Goal: Task Accomplishment & Management: Manage account settings

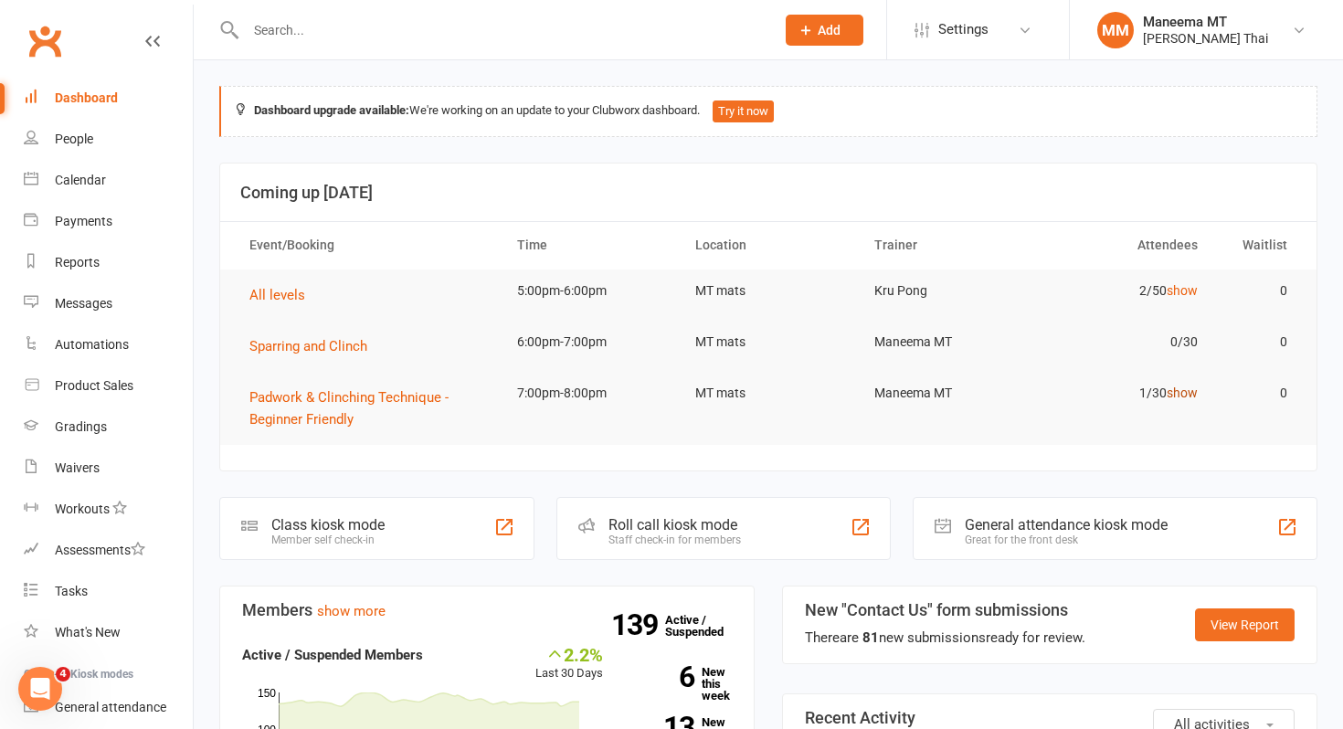
click at [1182, 386] on link "show" at bounding box center [1182, 393] width 31 height 15
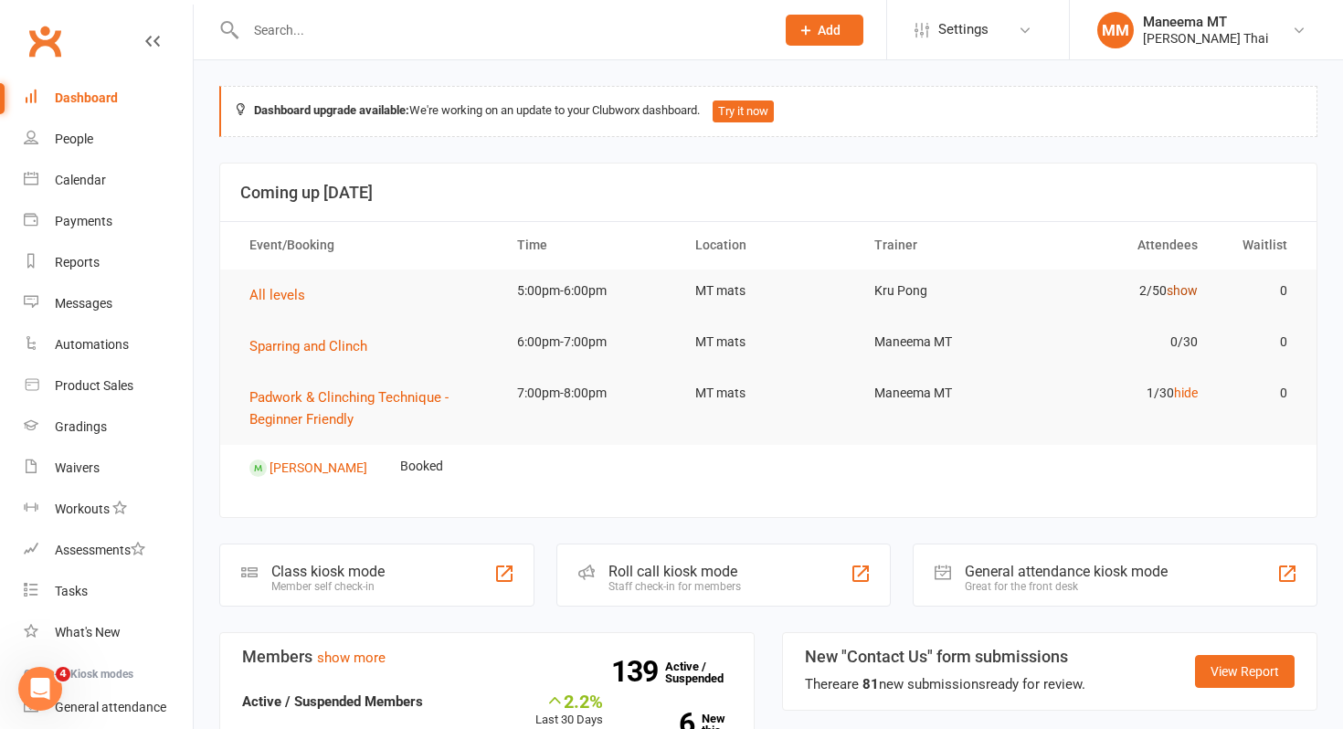
click at [1187, 291] on link "show" at bounding box center [1182, 290] width 31 height 15
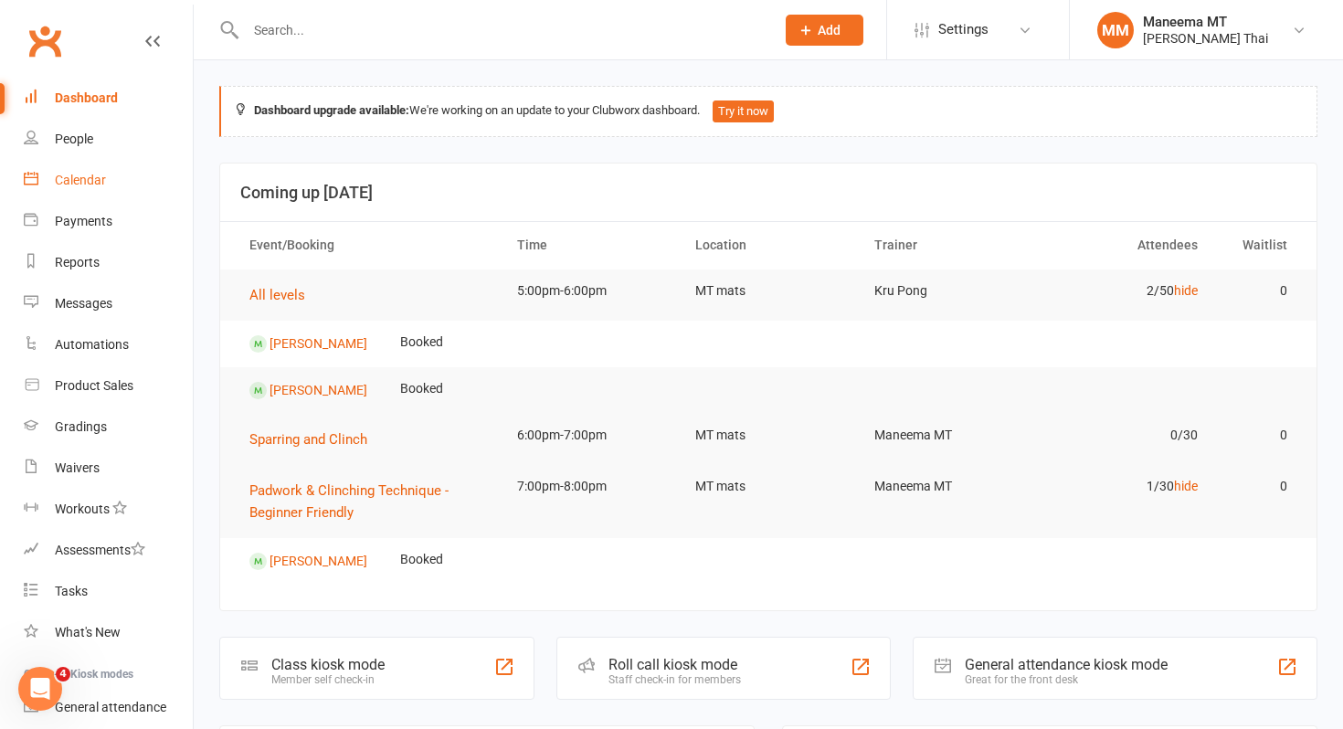
click at [103, 184] on div "Calendar" at bounding box center [80, 180] width 51 height 15
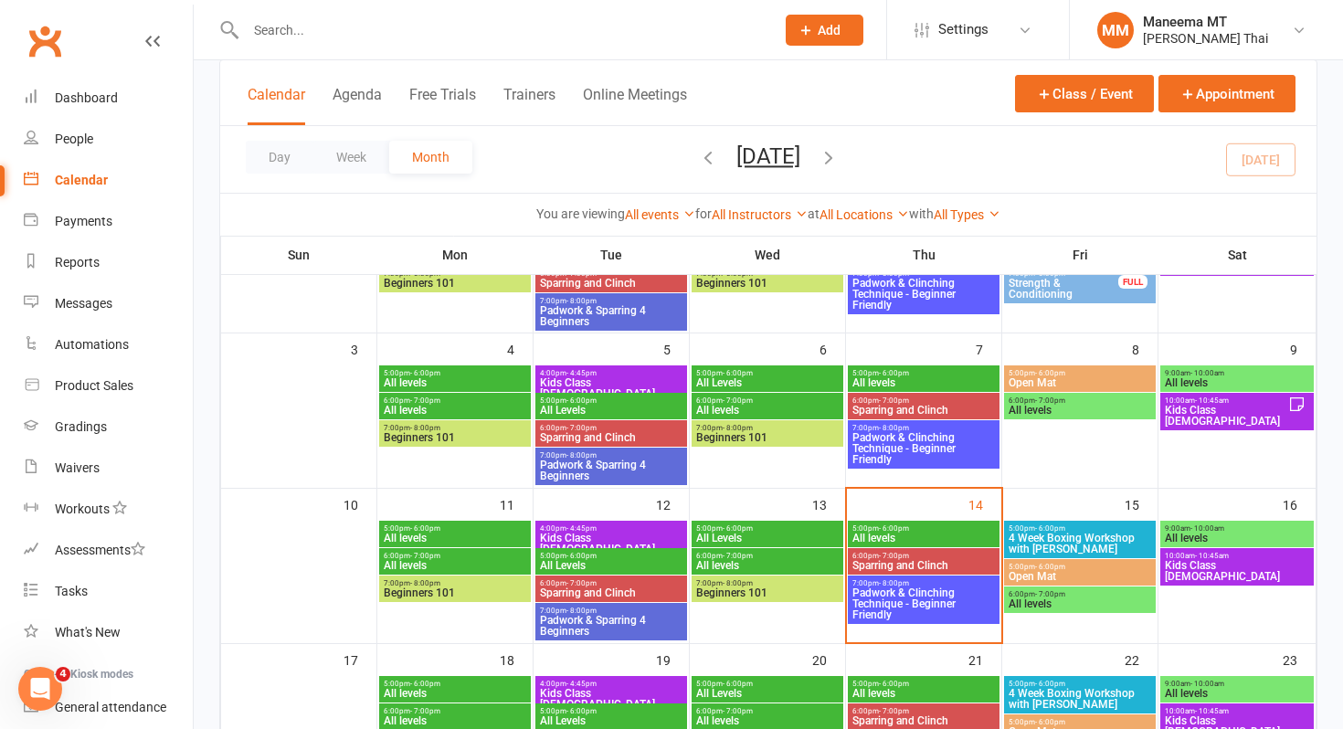
scroll to position [234, 0]
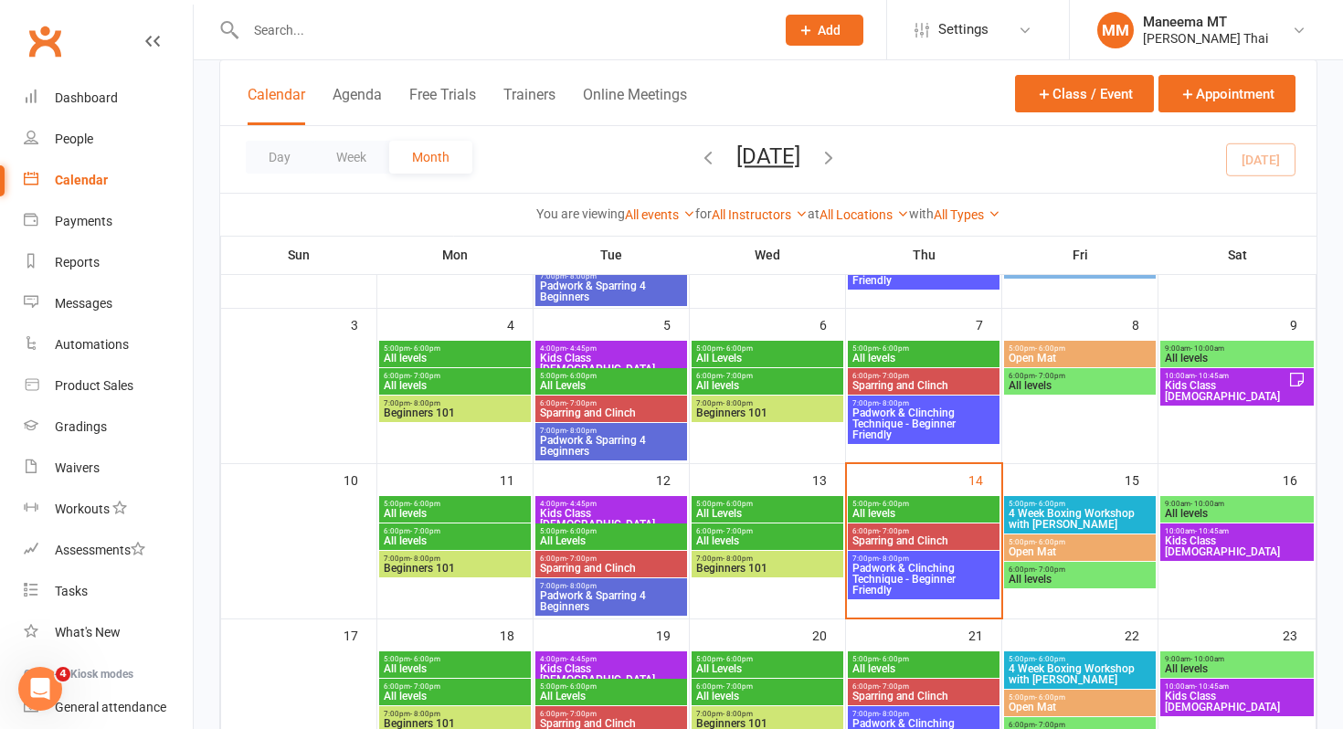
click at [858, 511] on span "All levels" at bounding box center [924, 513] width 144 height 11
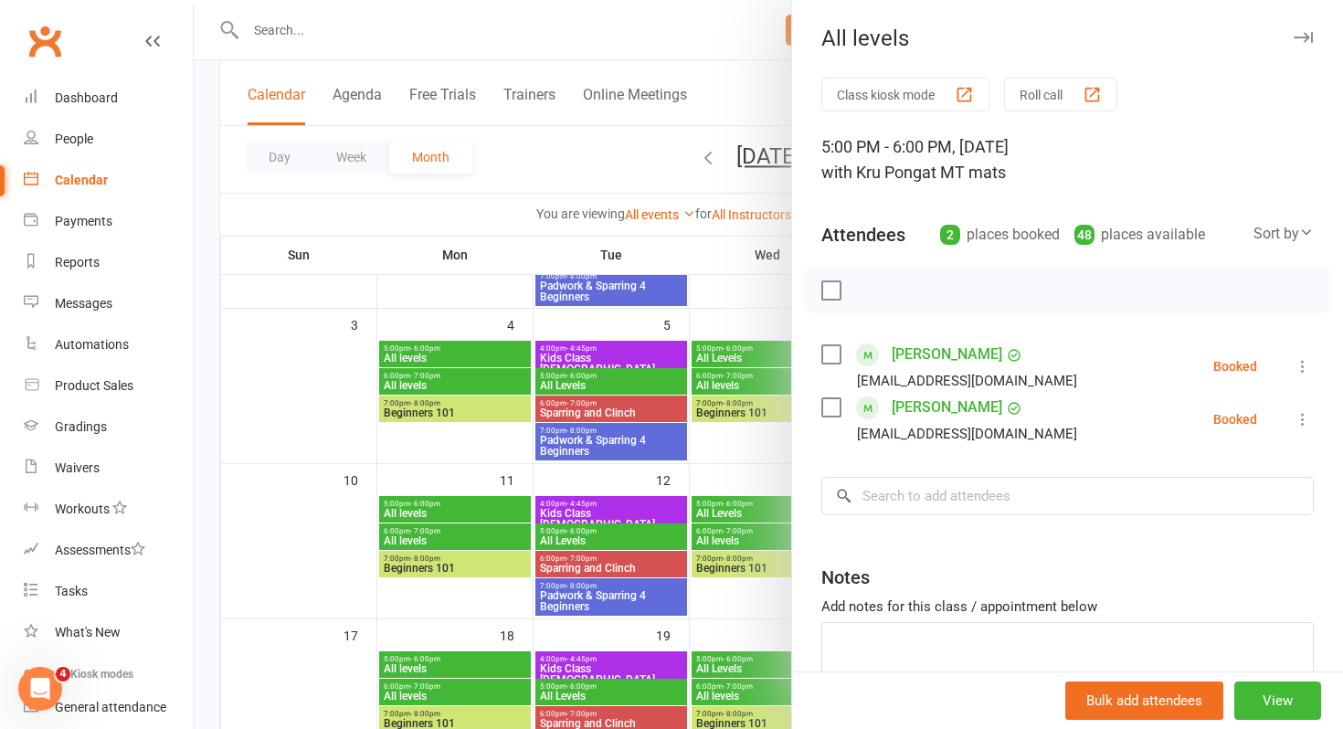
click at [775, 507] on div at bounding box center [769, 364] width 1150 height 729
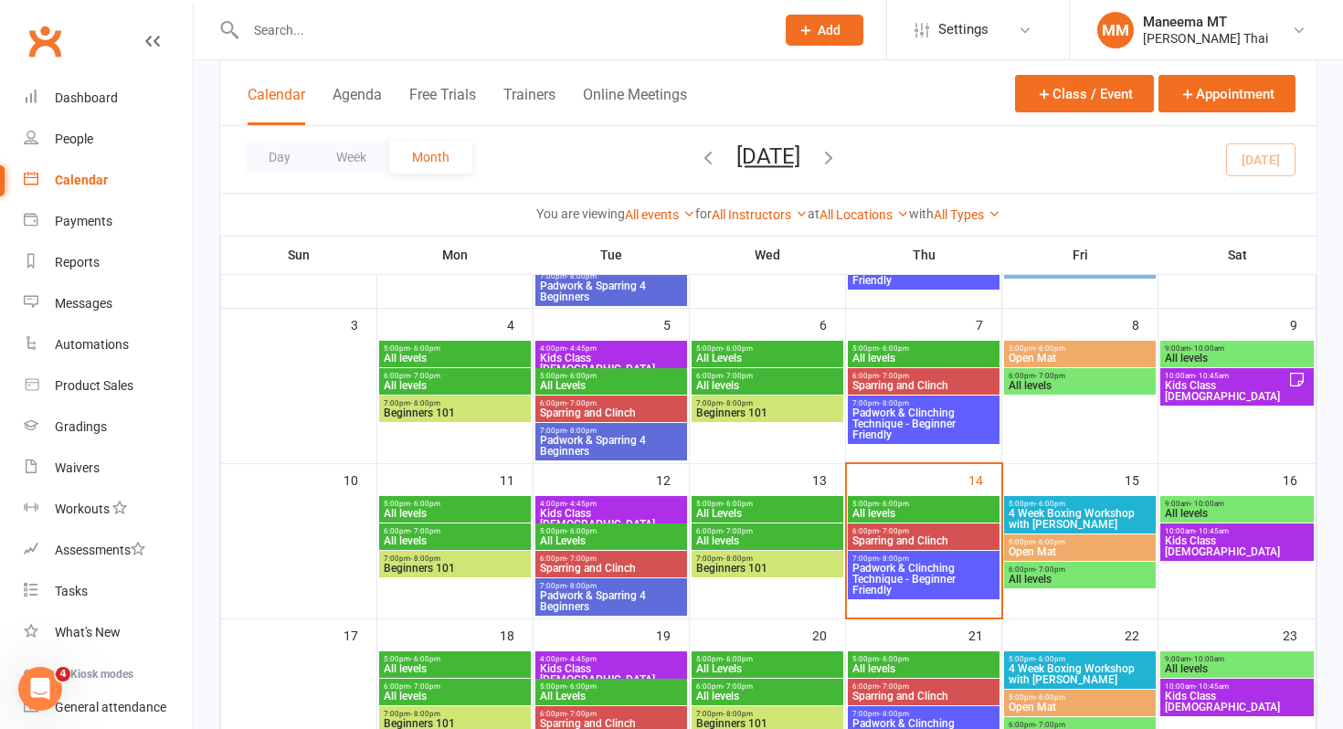
click at [775, 507] on div at bounding box center [769, 364] width 1150 height 729
click at [775, 508] on span "All Levels" at bounding box center [767, 513] width 144 height 11
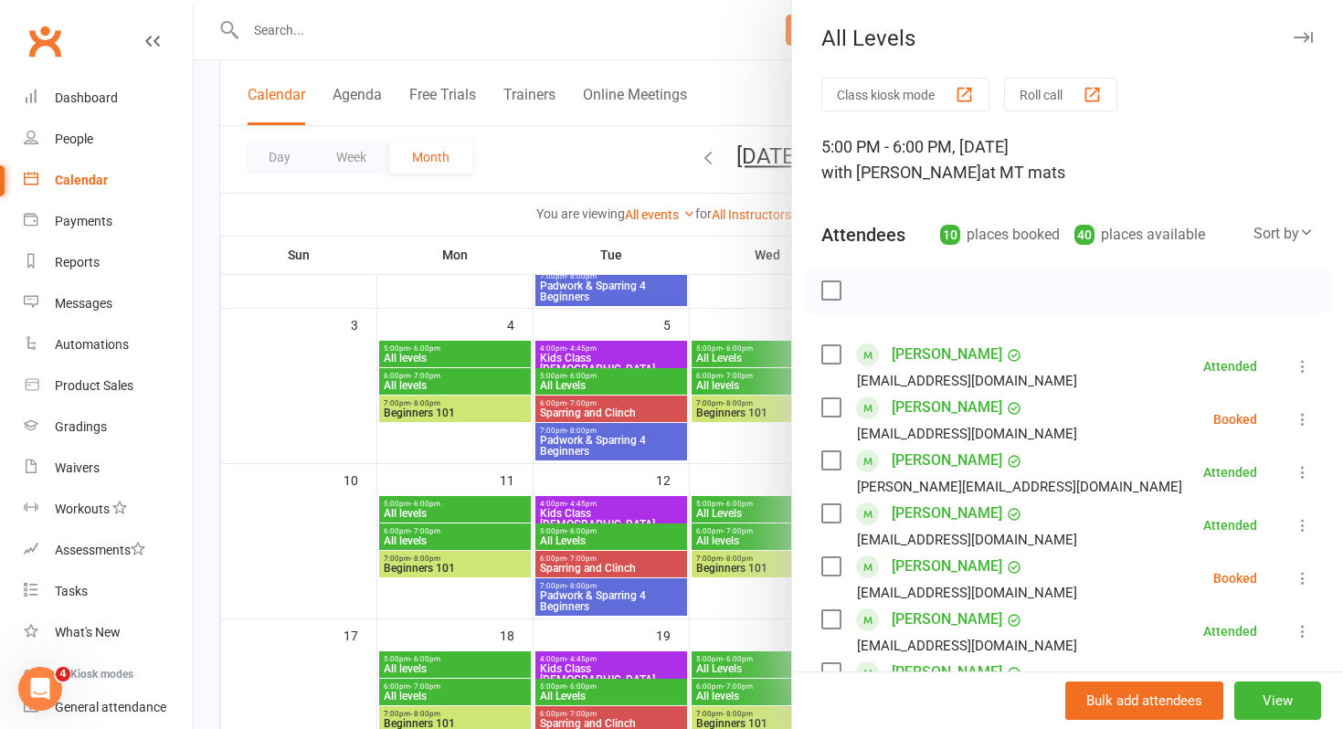
click at [1309, 410] on icon at bounding box center [1303, 419] width 18 height 18
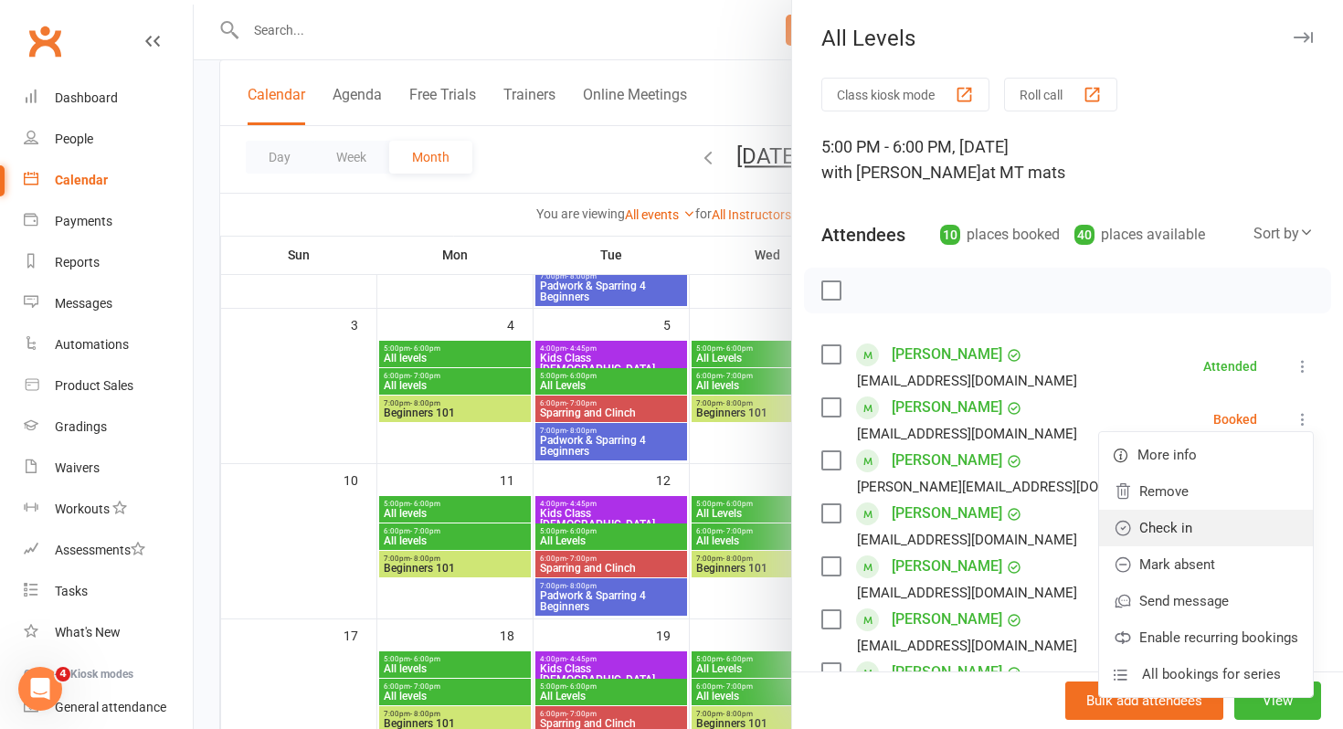
click at [1179, 515] on link "Check in" at bounding box center [1206, 528] width 214 height 37
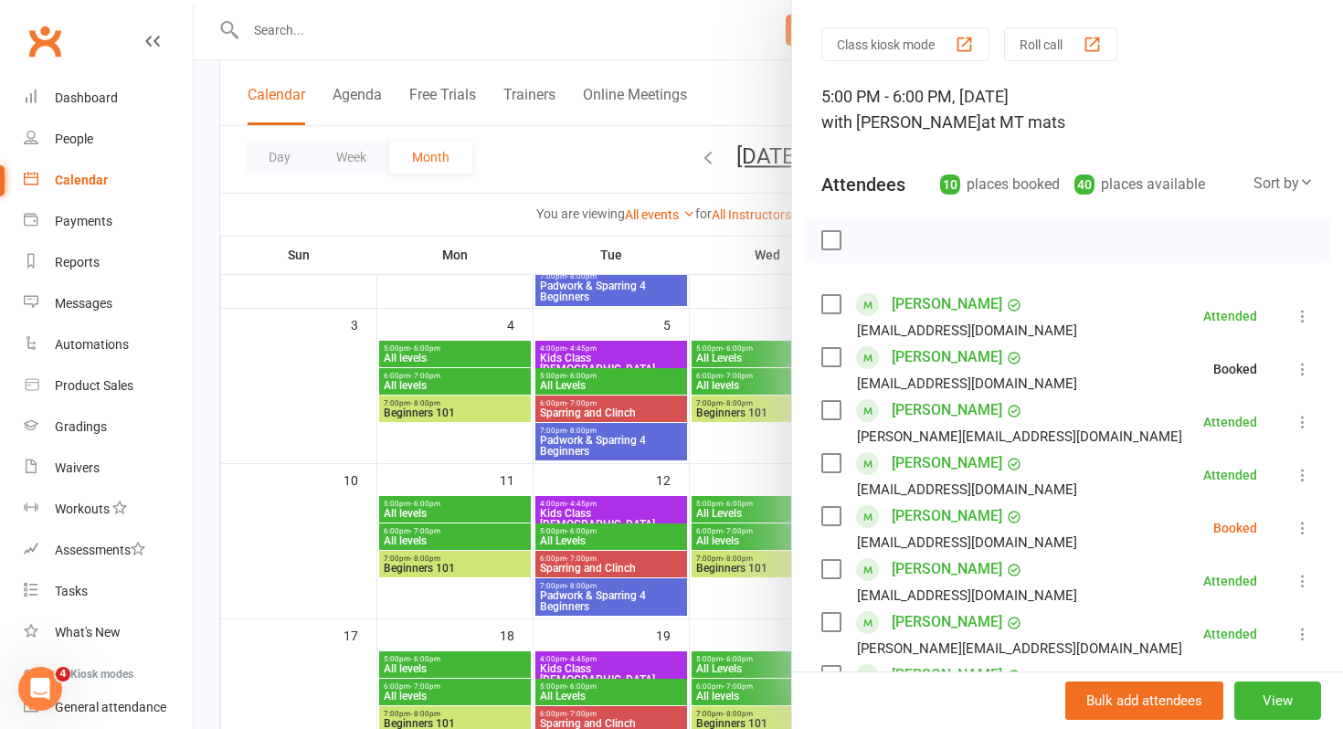
scroll to position [60, 0]
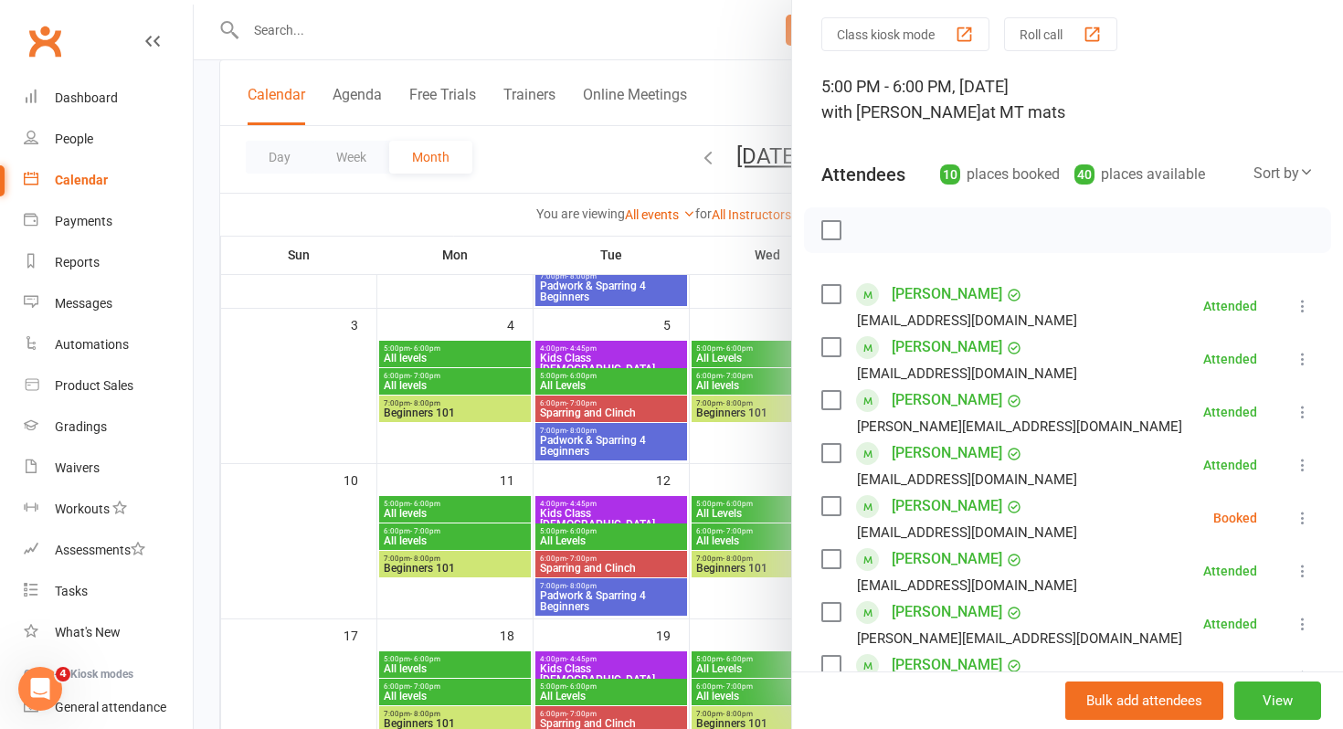
click at [1299, 521] on icon at bounding box center [1303, 518] width 18 height 18
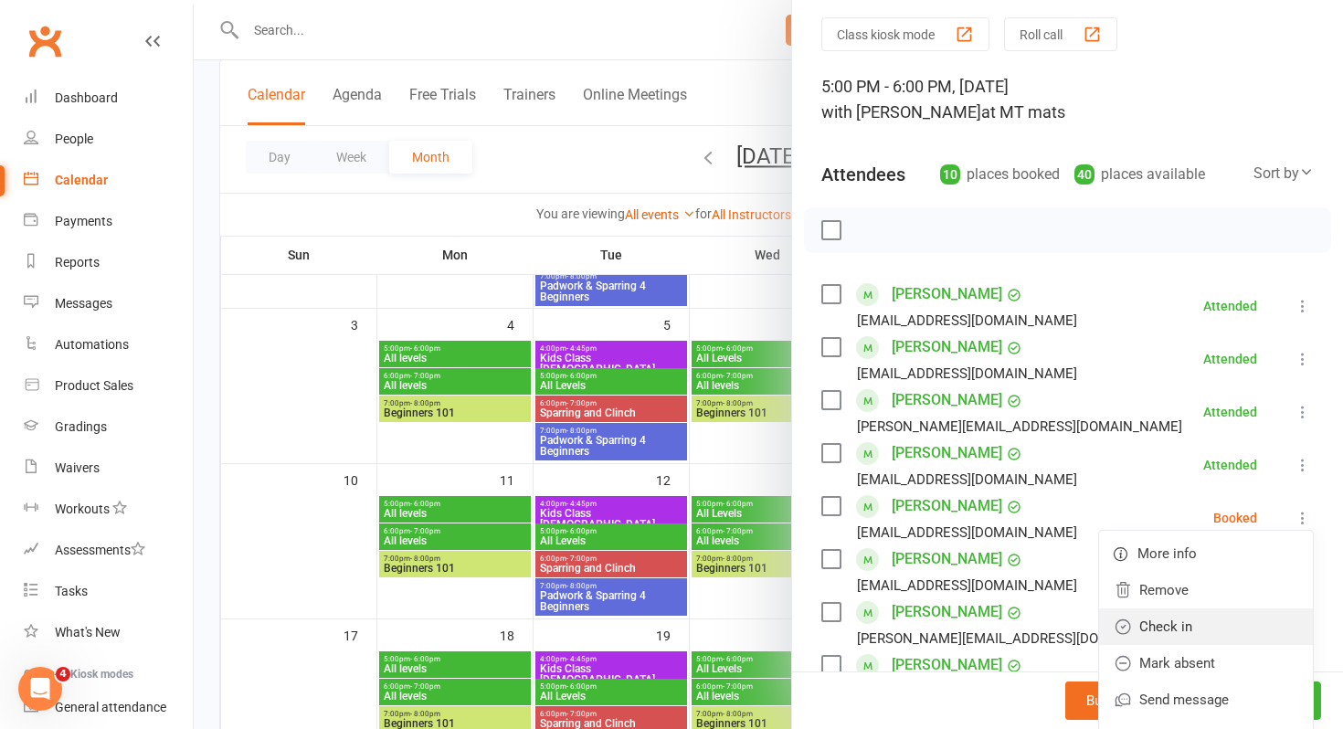
click at [1169, 618] on link "Check in" at bounding box center [1206, 627] width 214 height 37
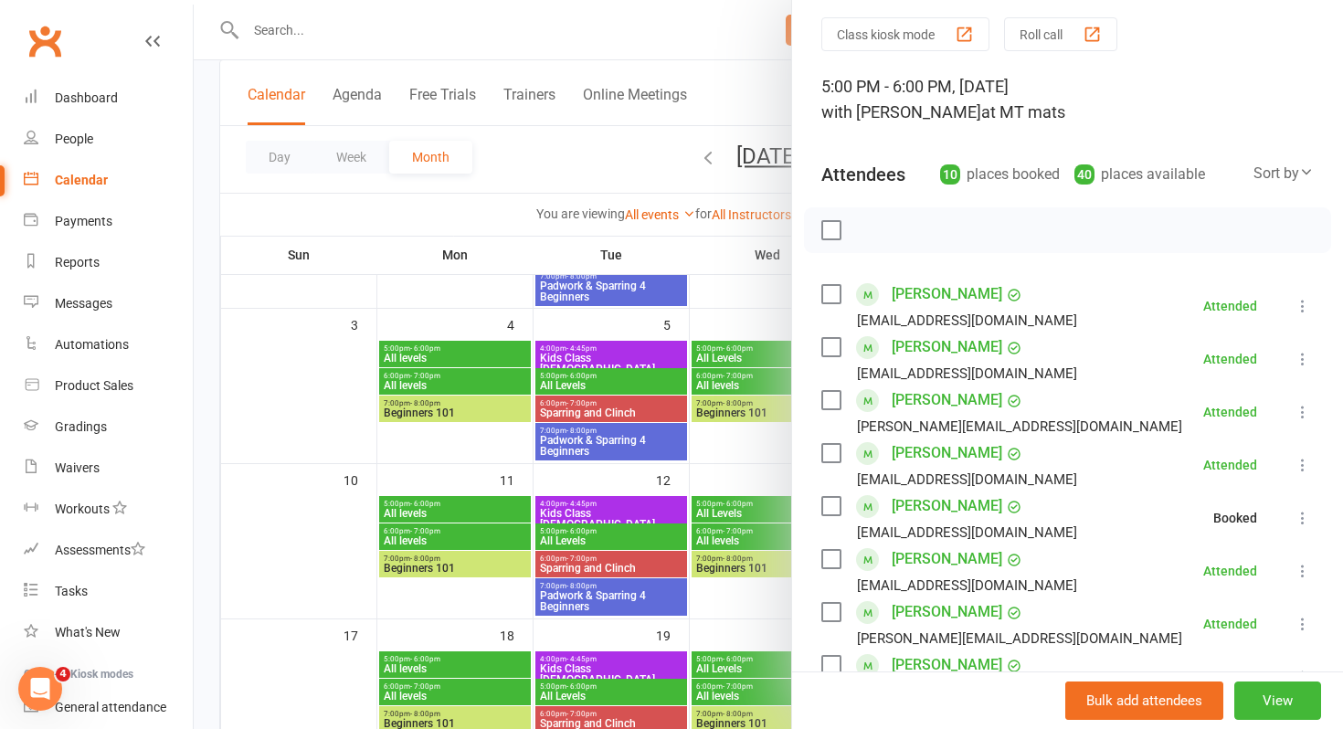
scroll to position [292, 0]
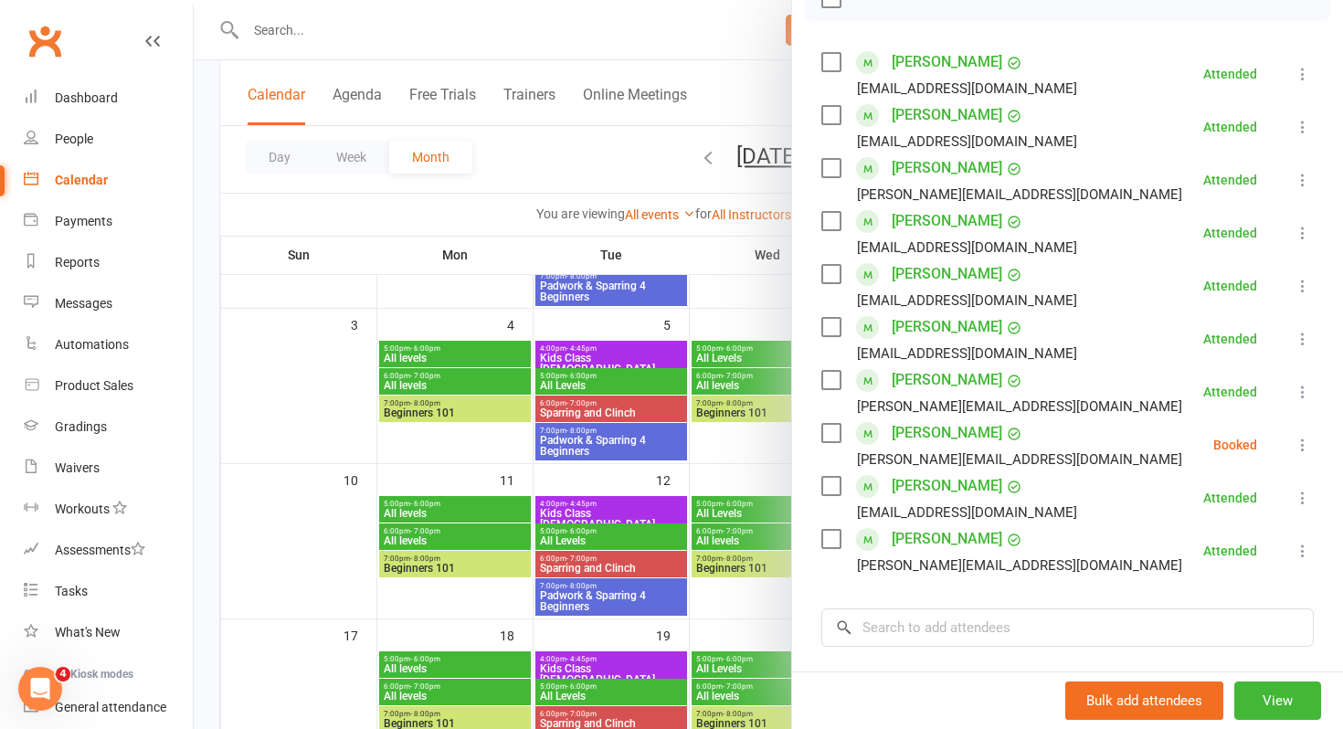
click at [1304, 449] on icon at bounding box center [1303, 445] width 18 height 18
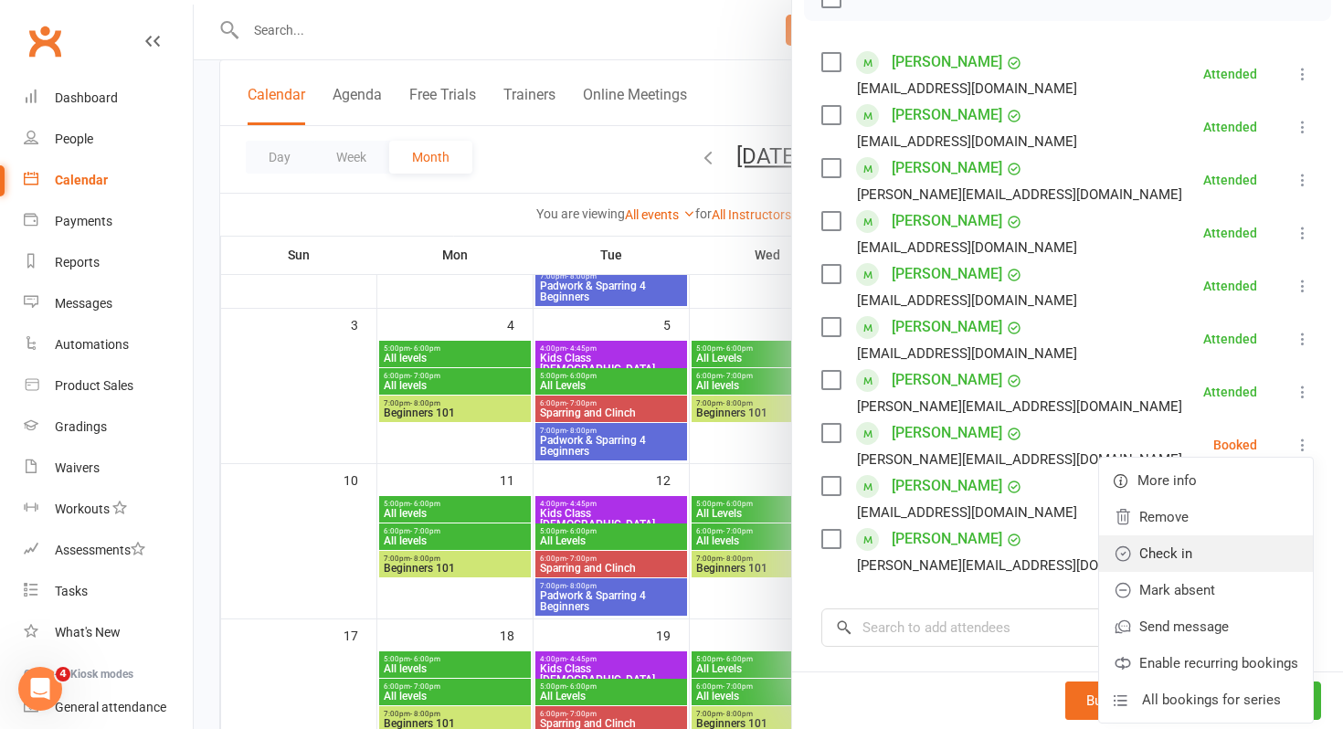
click at [1182, 562] on link "Check in" at bounding box center [1206, 553] width 214 height 37
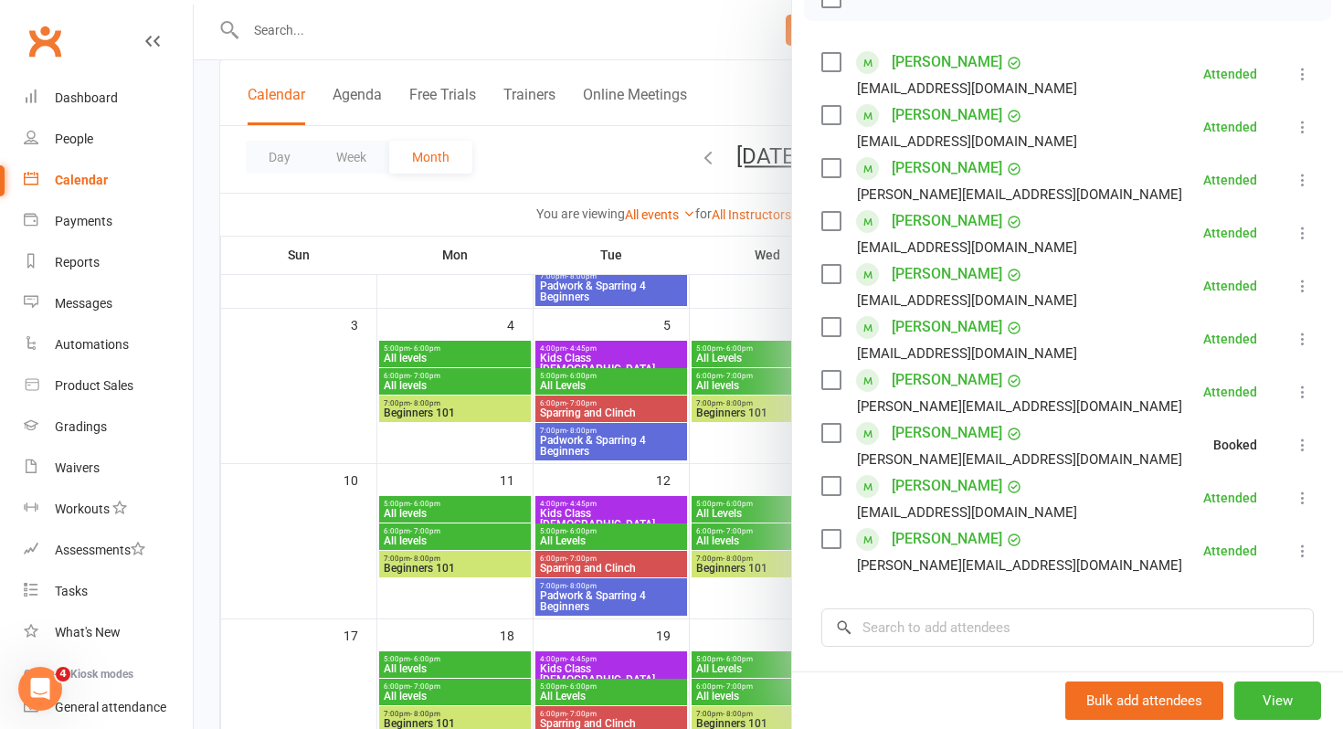
scroll to position [468, 0]
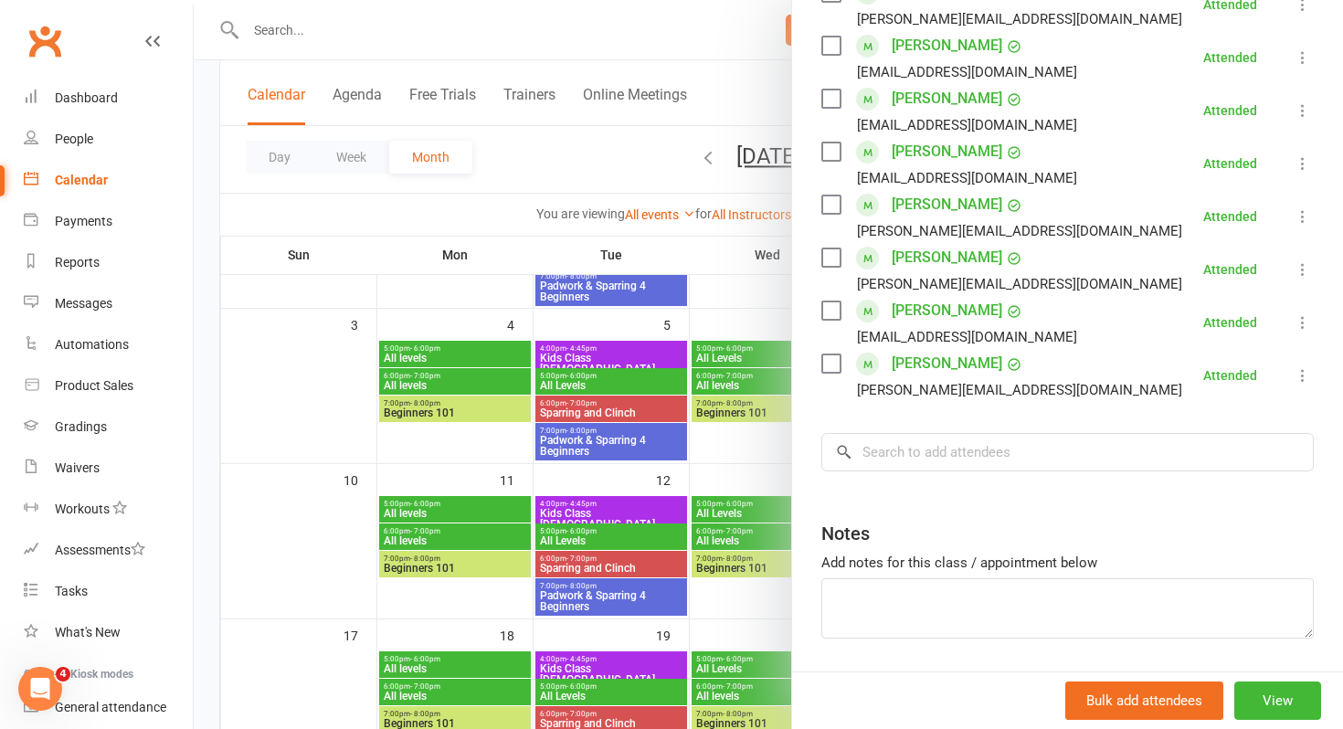
click at [526, 48] on div at bounding box center [769, 364] width 1150 height 729
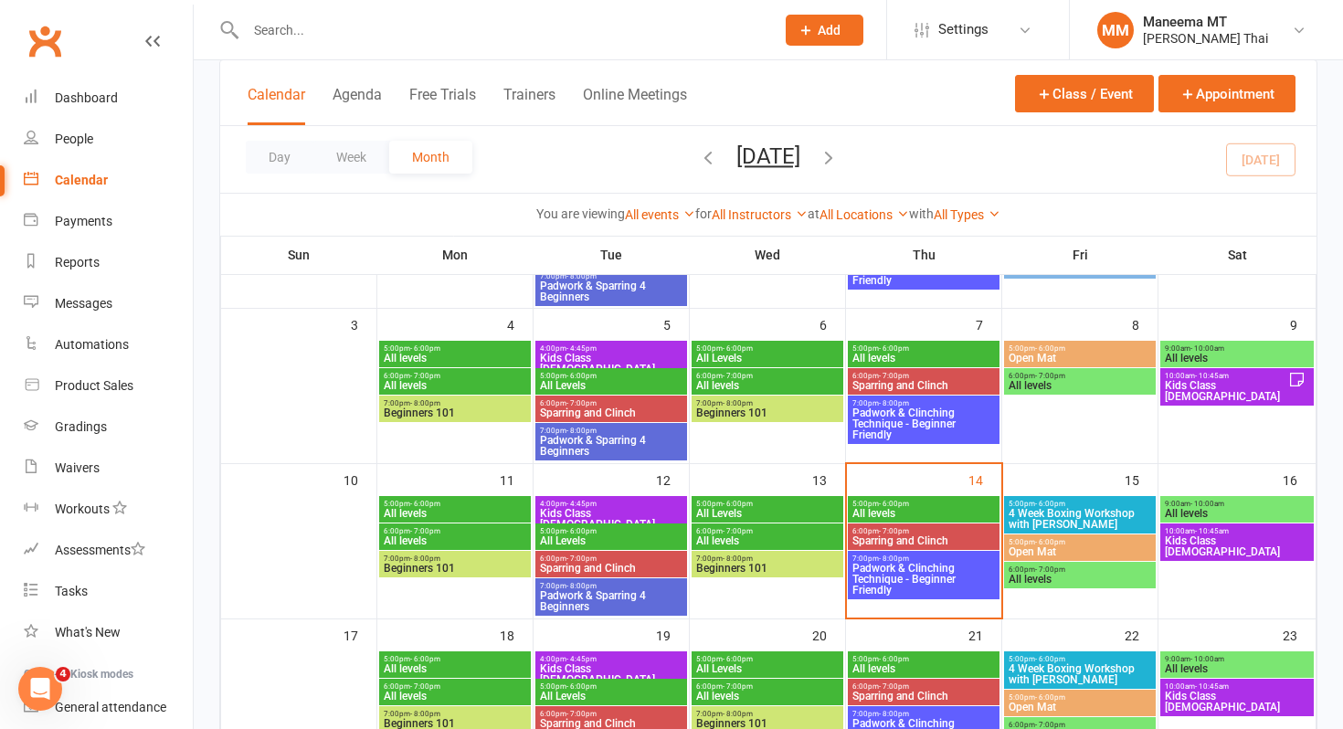
click at [334, 42] on input "text" at bounding box center [501, 30] width 522 height 26
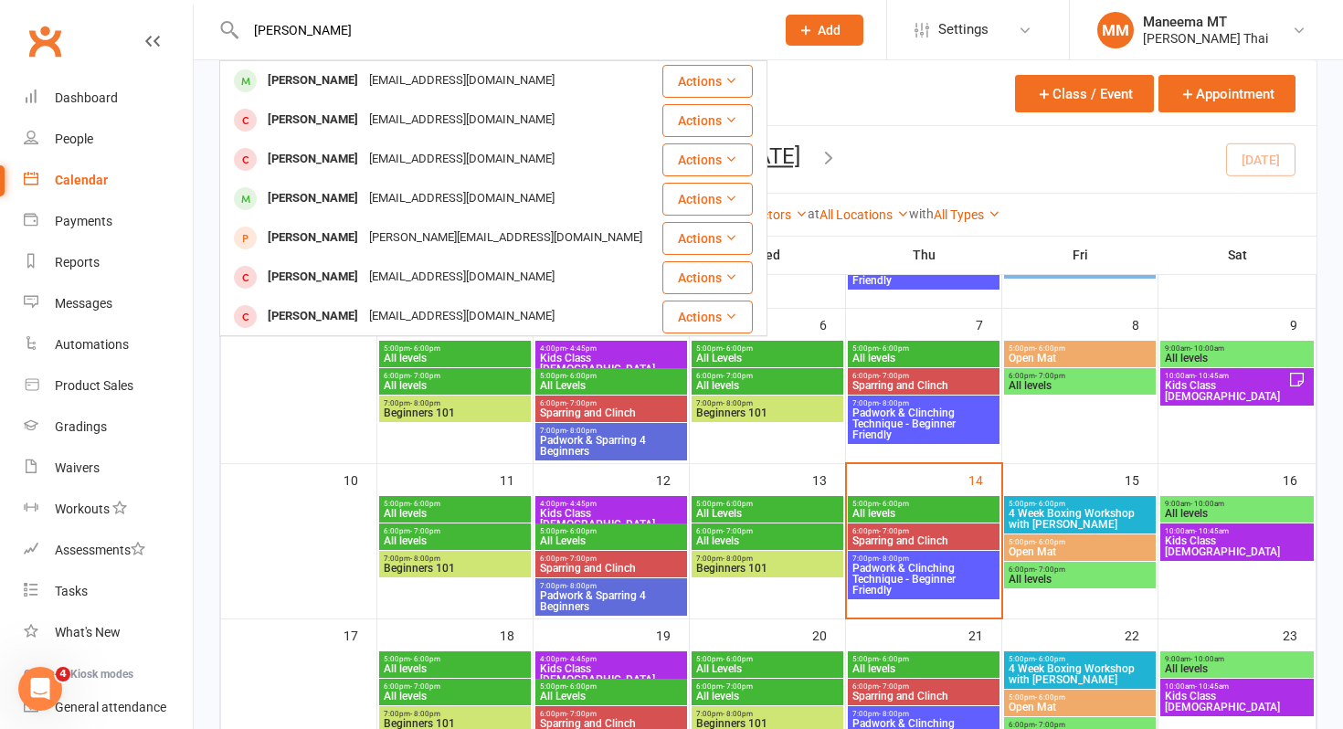
type input "[PERSON_NAME]"
click at [332, 147] on div "[PERSON_NAME]" at bounding box center [312, 159] width 101 height 26
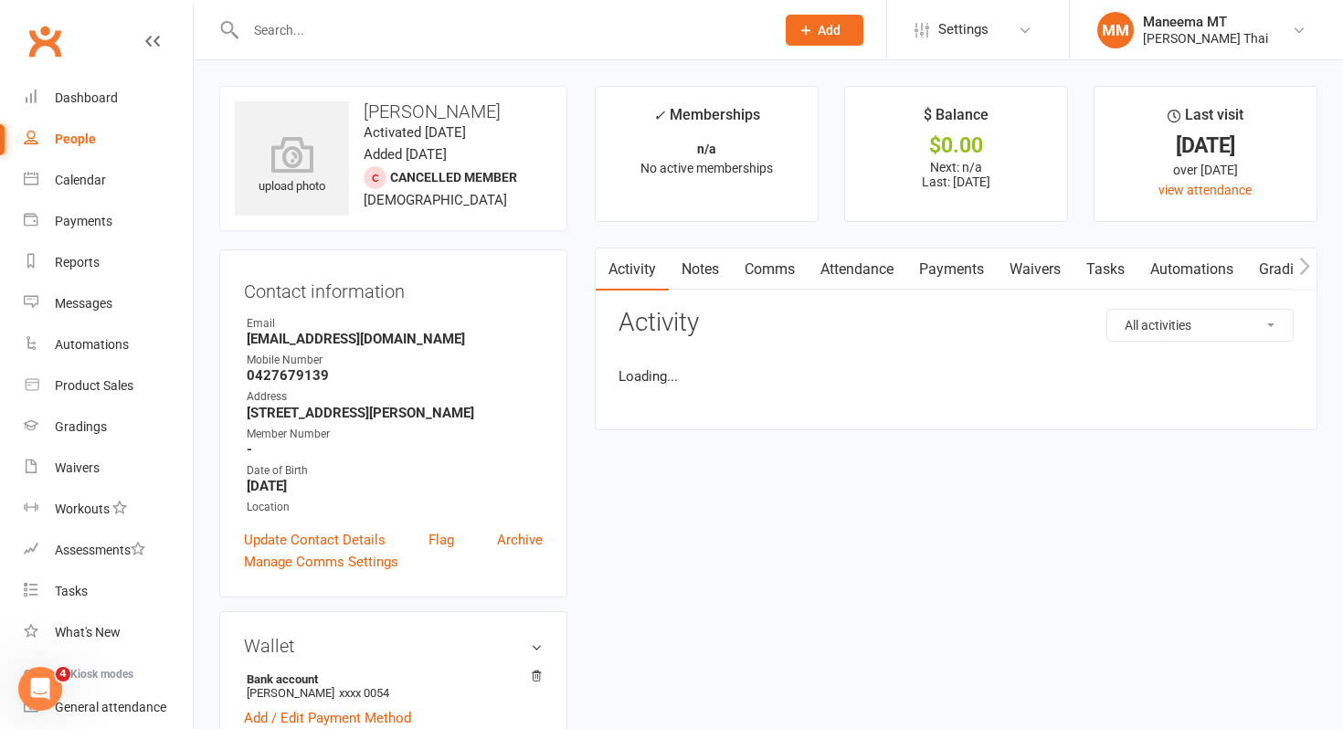
click at [316, 41] on input "text" at bounding box center [501, 30] width 522 height 26
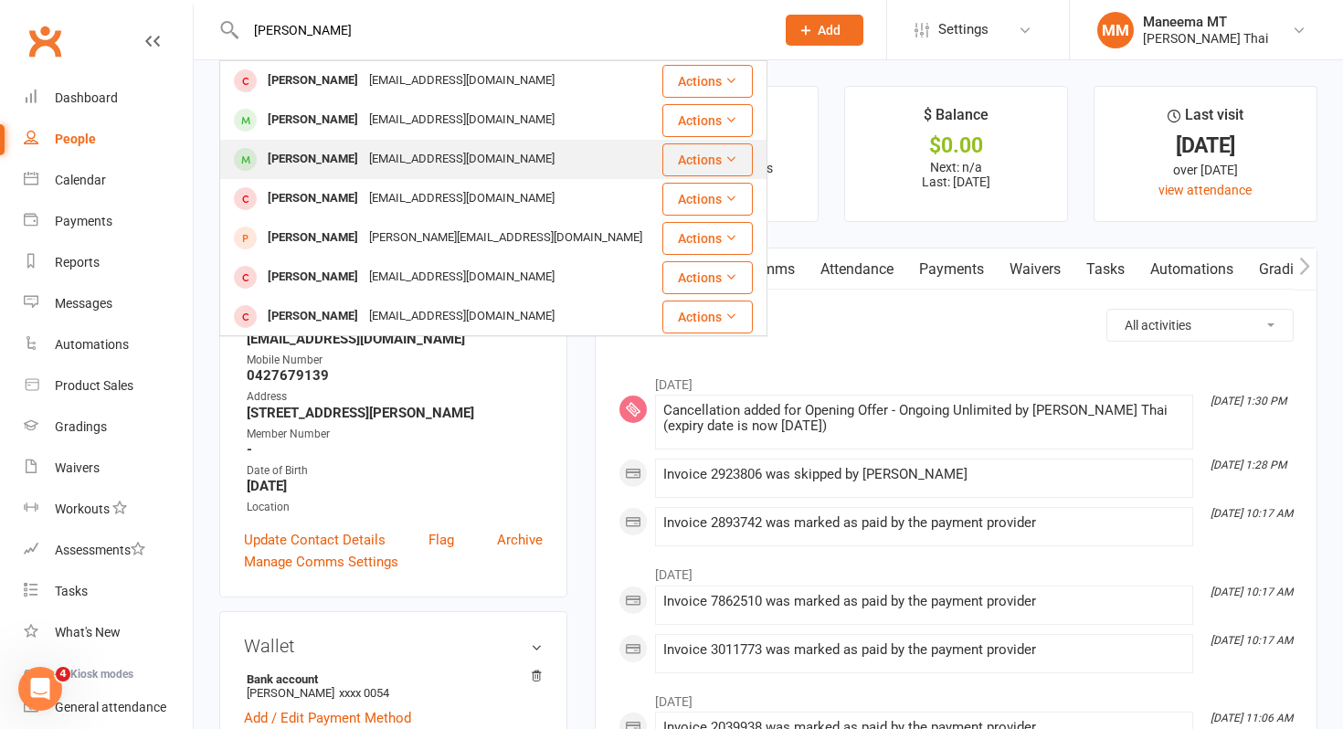
type input "[PERSON_NAME]"
click at [308, 154] on div "[PERSON_NAME]" at bounding box center [312, 159] width 101 height 26
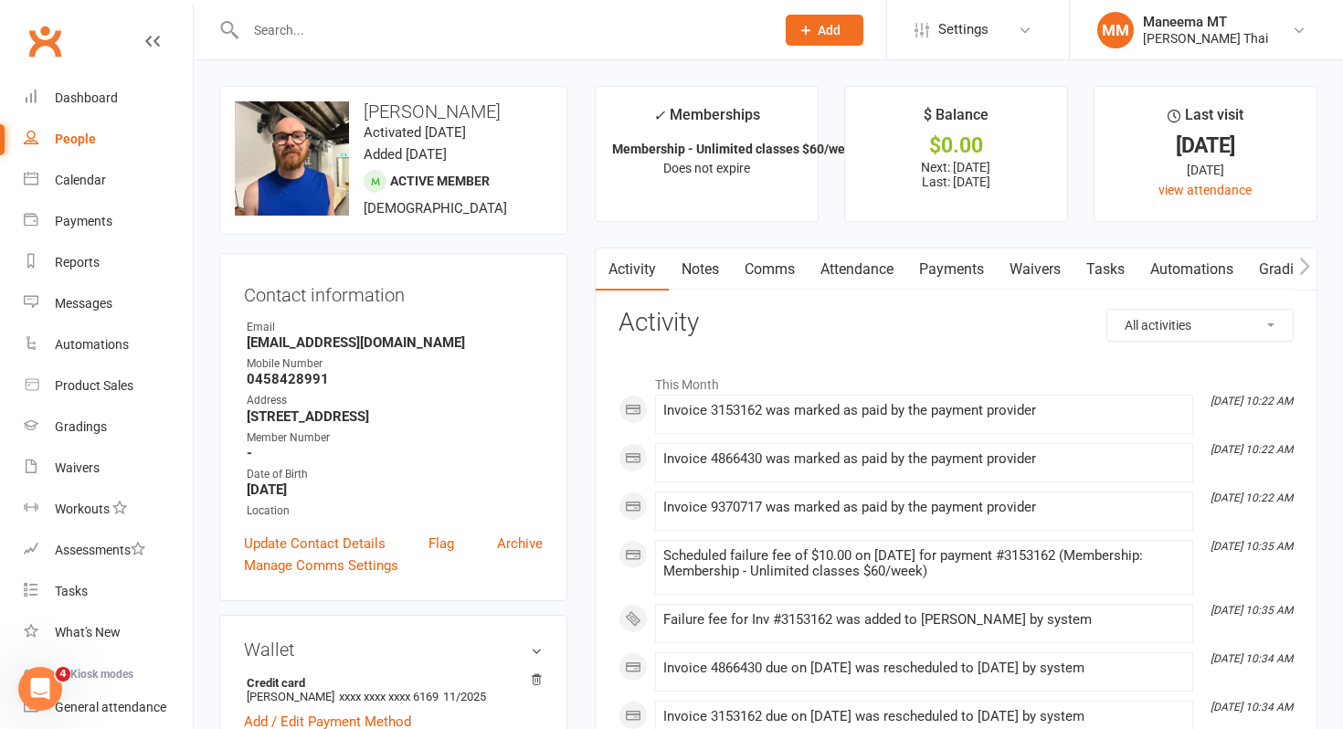
click at [924, 267] on link "Payments" at bounding box center [951, 270] width 90 height 42
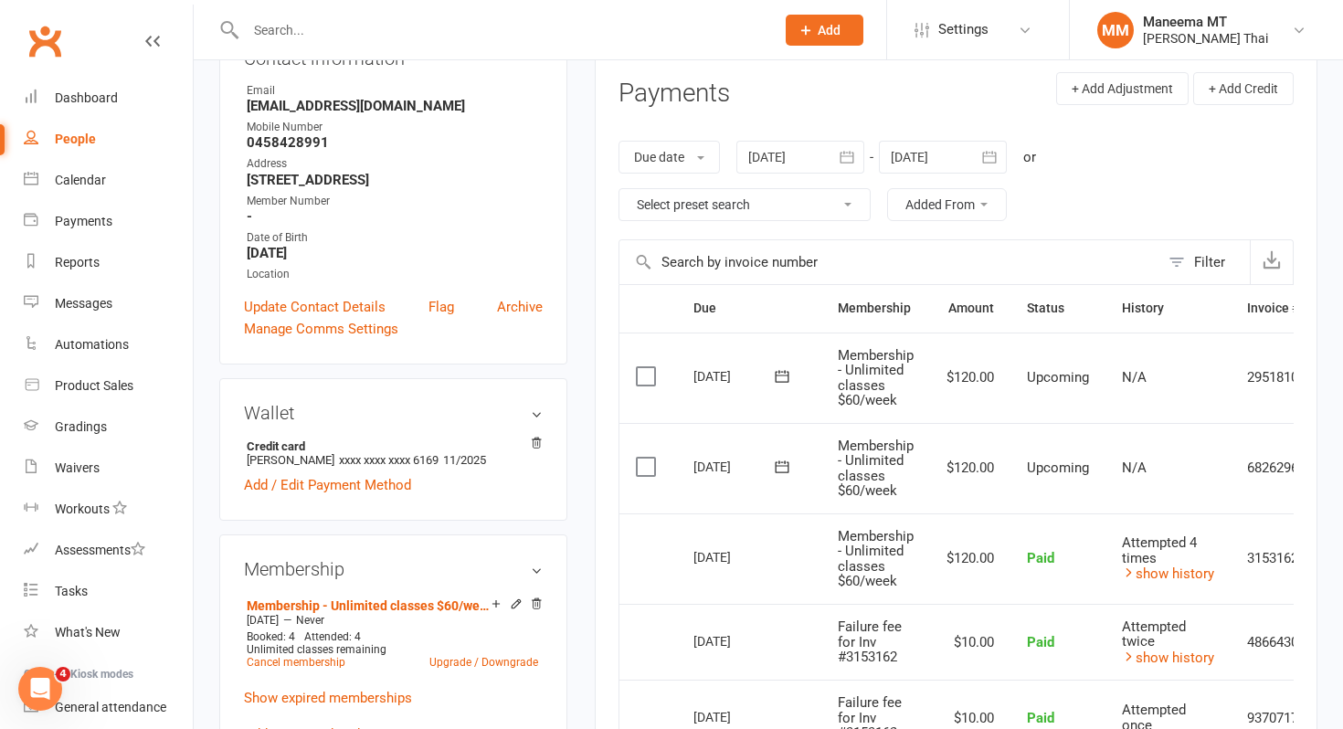
scroll to position [238, 0]
click at [313, 664] on link "Cancel membership" at bounding box center [296, 660] width 99 height 13
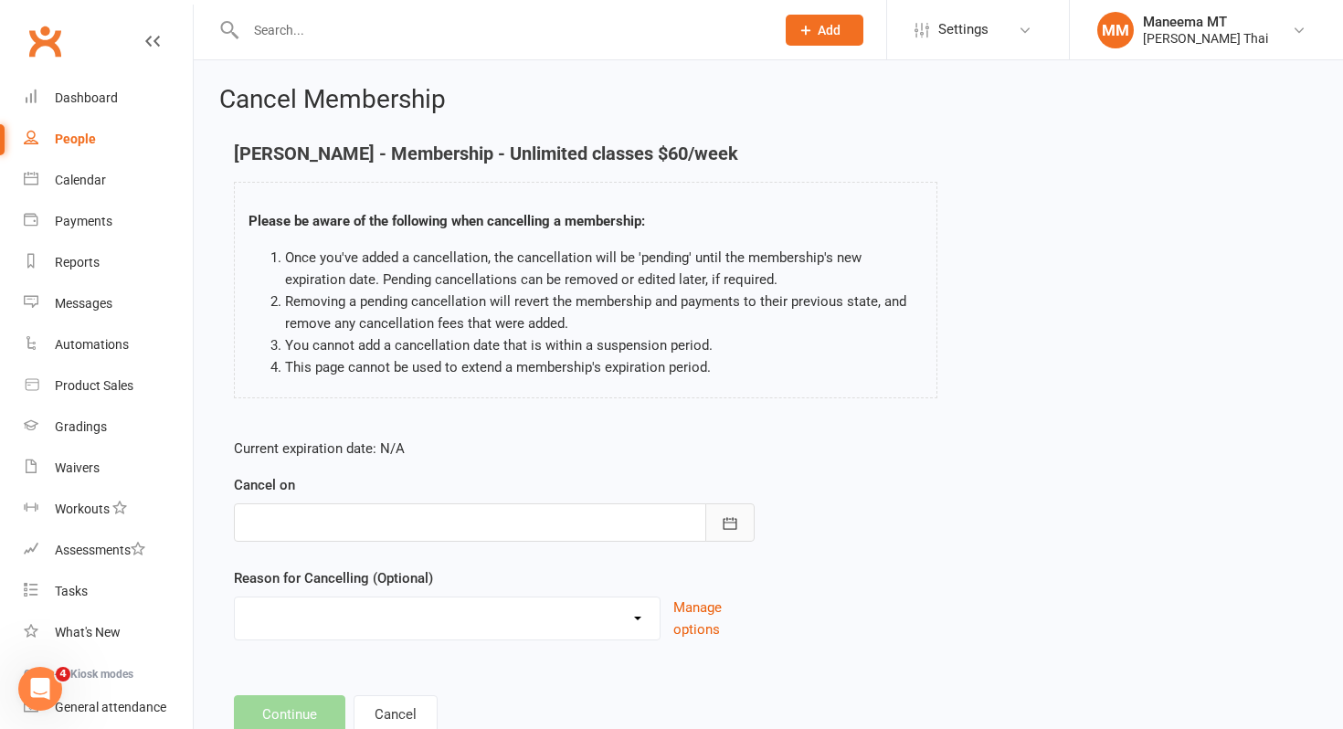
click at [737, 516] on icon "button" at bounding box center [730, 523] width 18 height 18
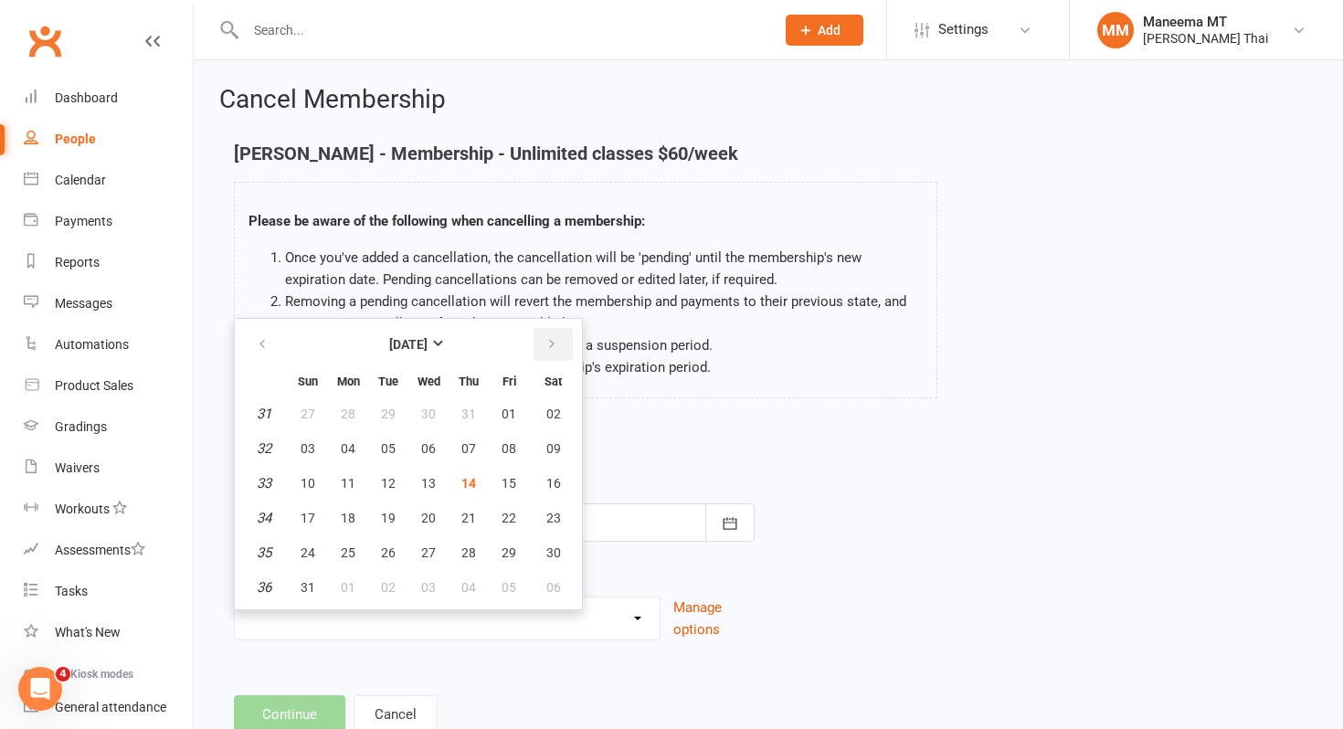
click at [558, 346] on button "button" at bounding box center [553, 344] width 39 height 33
click at [558, 451] on span "13" at bounding box center [553, 448] width 15 height 15
type input "[DATE]"
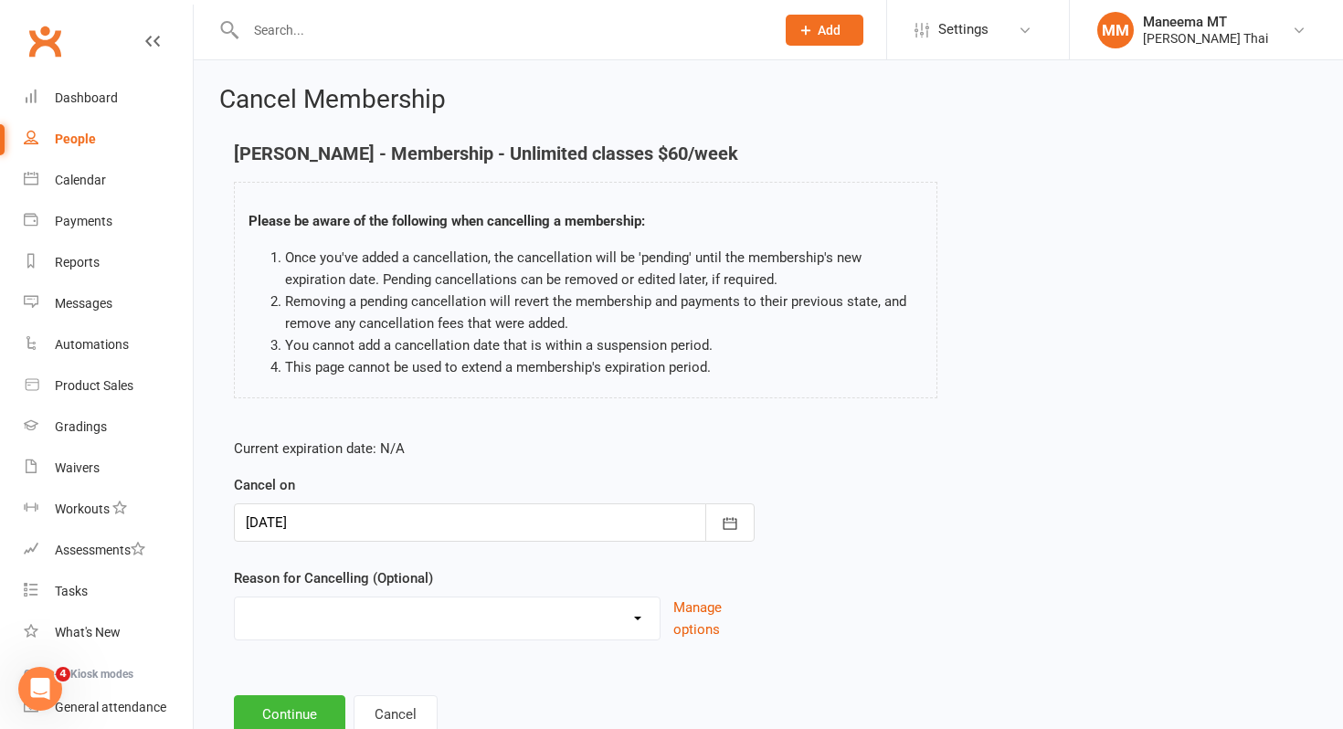
click at [398, 625] on select "Change membership Financial Holiday Injury NA Other reason" at bounding box center [447, 616] width 425 height 37
select select "4"
click at [323, 700] on button "Continue" at bounding box center [289, 714] width 111 height 38
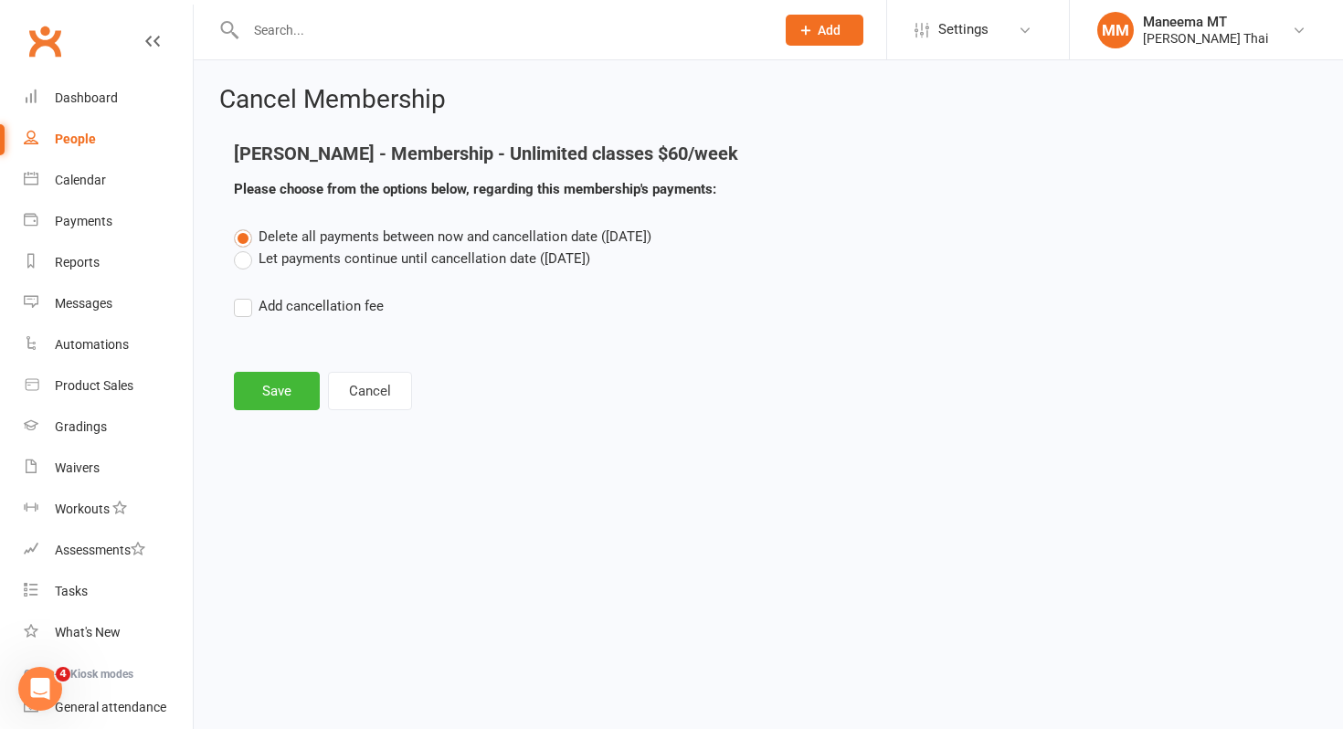
click at [355, 250] on label "Let payments continue until cancellation date ([DATE])" at bounding box center [412, 259] width 356 height 22
click at [246, 248] on input "Let payments continue until cancellation date ([DATE])" at bounding box center [240, 248] width 12 height 0
click at [284, 381] on button "Save" at bounding box center [277, 391] width 86 height 38
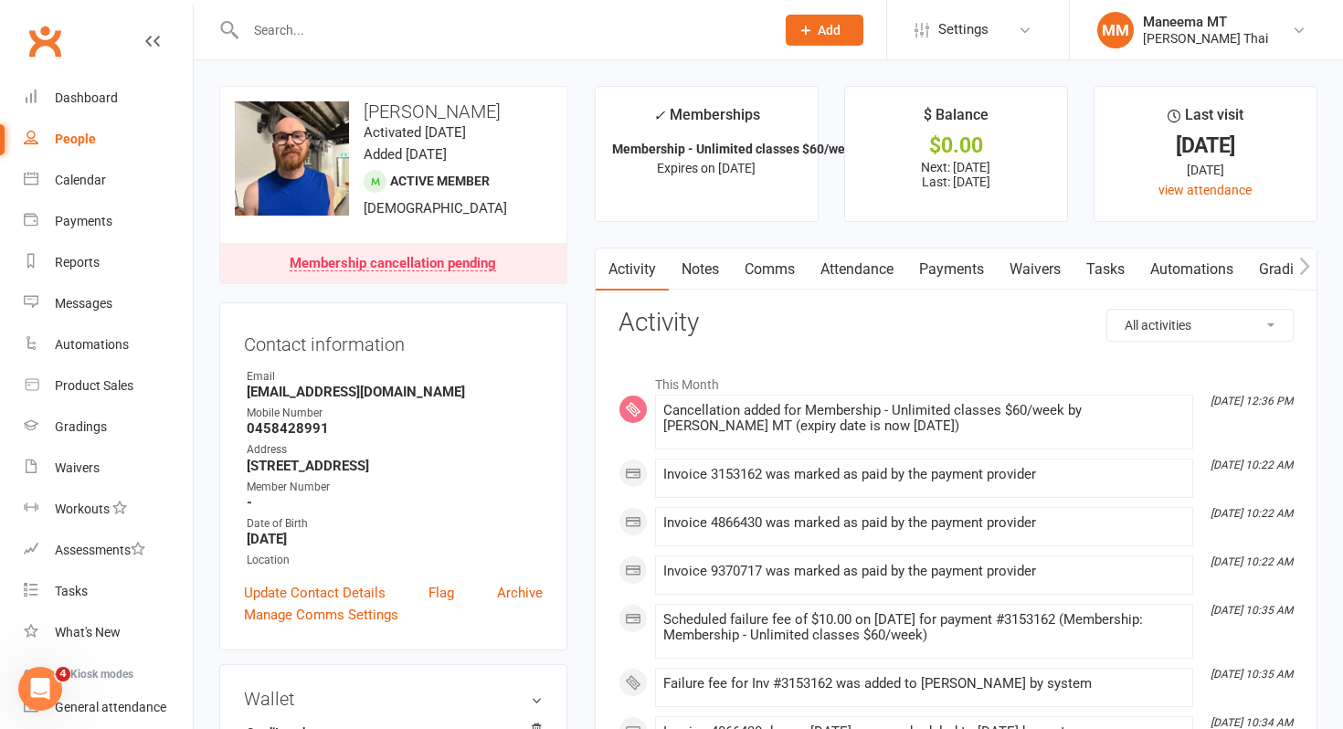
click at [338, 37] on input "text" at bounding box center [501, 30] width 522 height 26
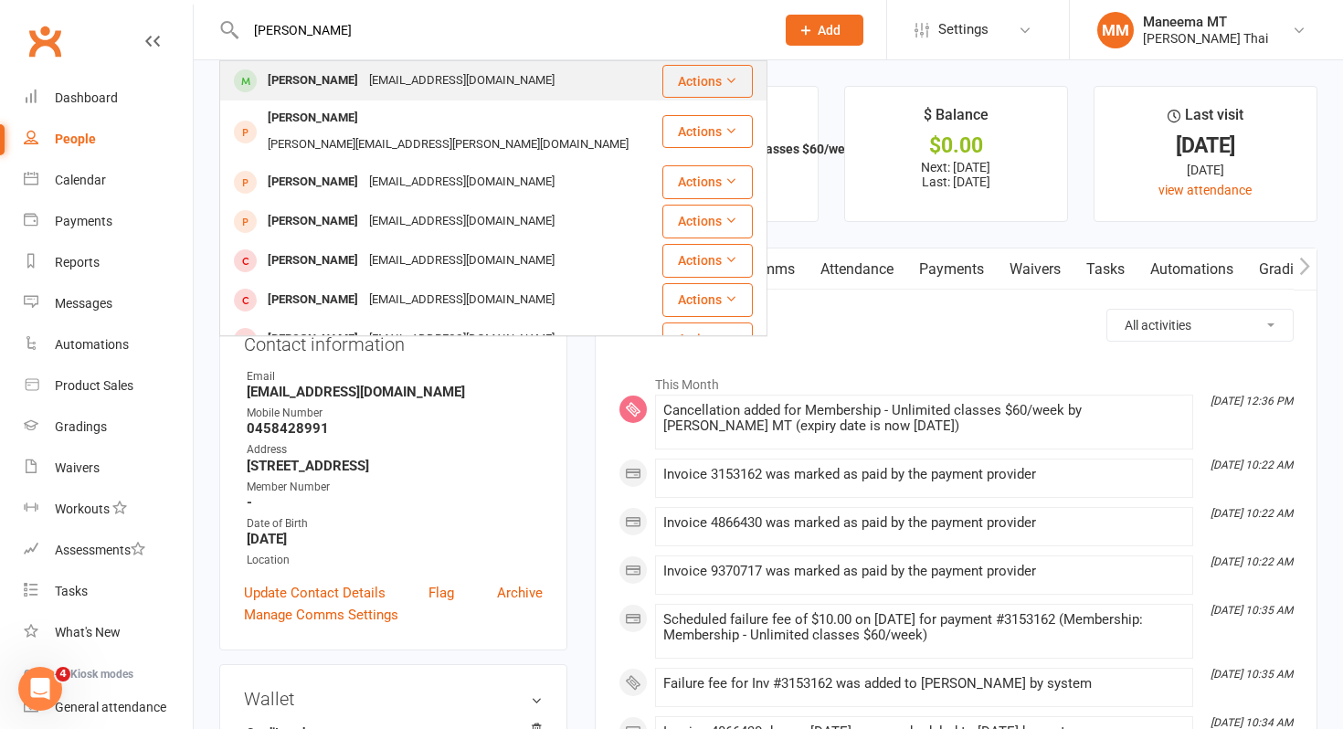
type input "[PERSON_NAME]"
click at [337, 68] on div "[PERSON_NAME]" at bounding box center [312, 81] width 101 height 26
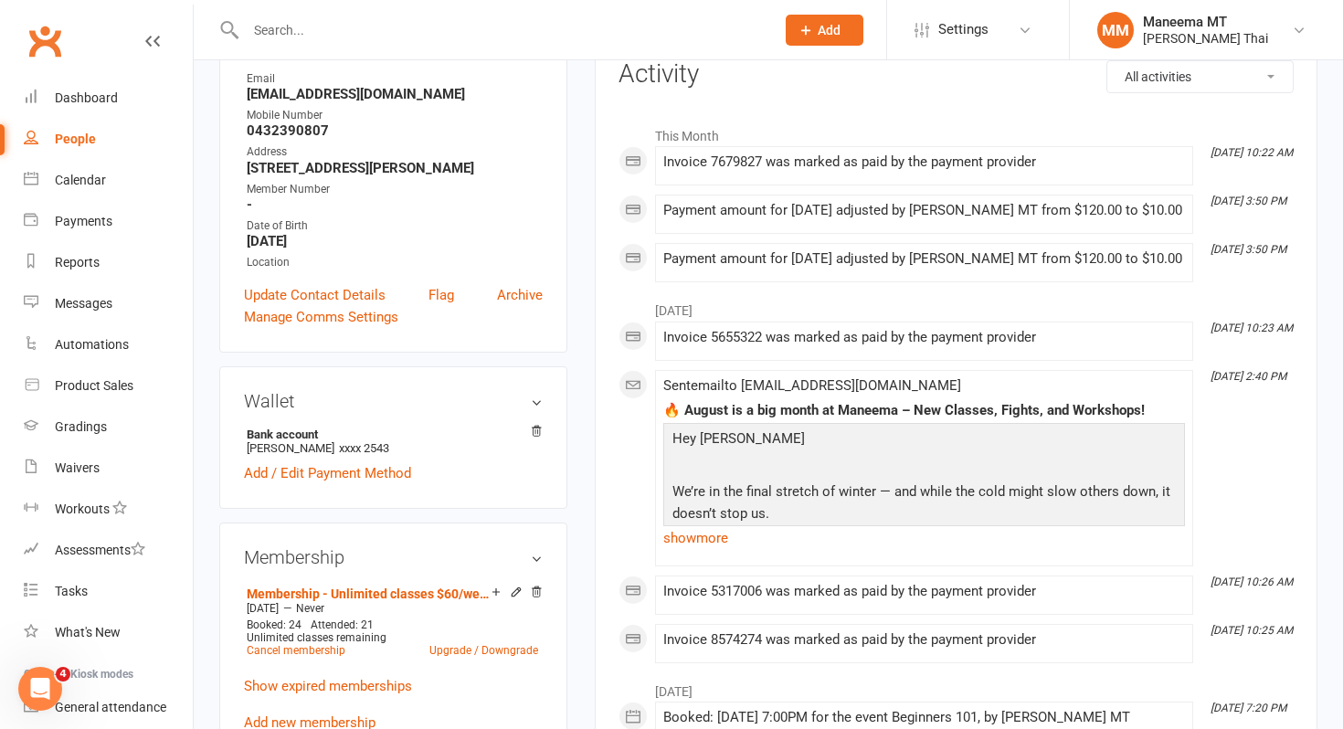
scroll to position [457, 0]
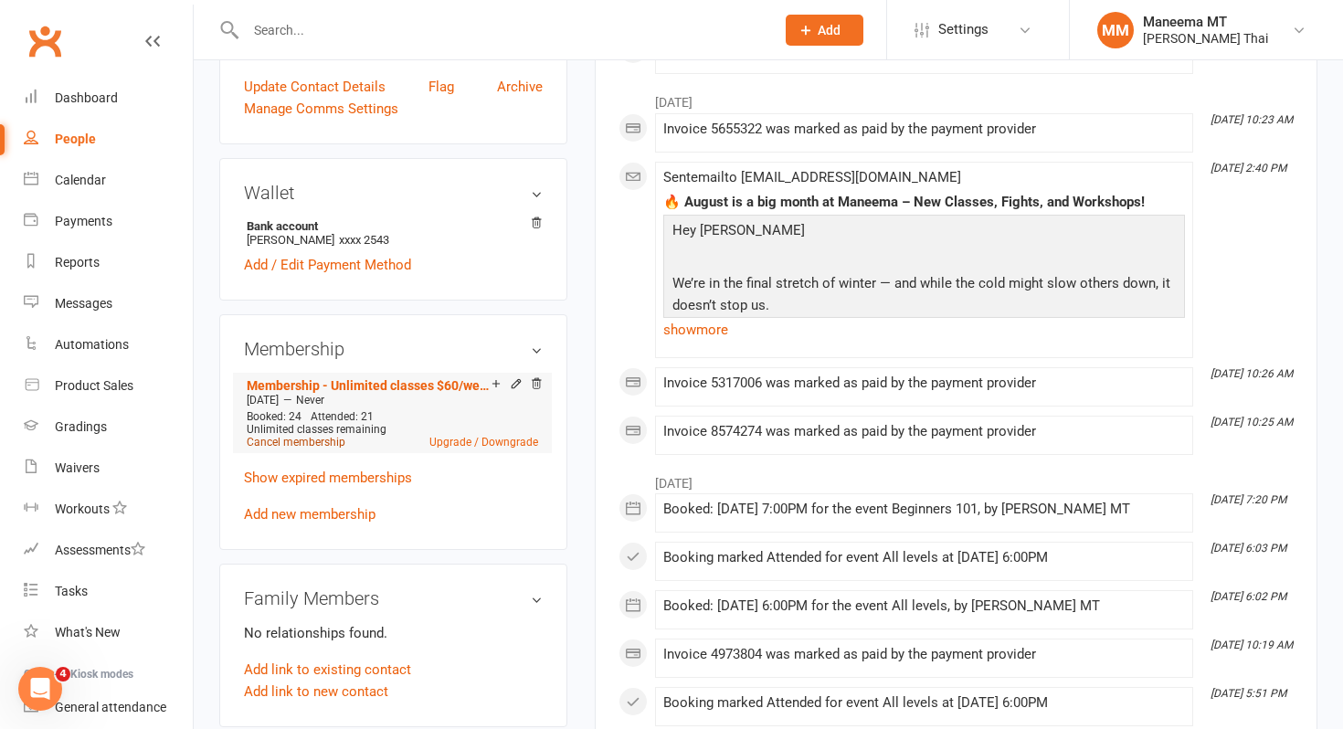
click at [334, 449] on link "Cancel membership" at bounding box center [296, 442] width 99 height 13
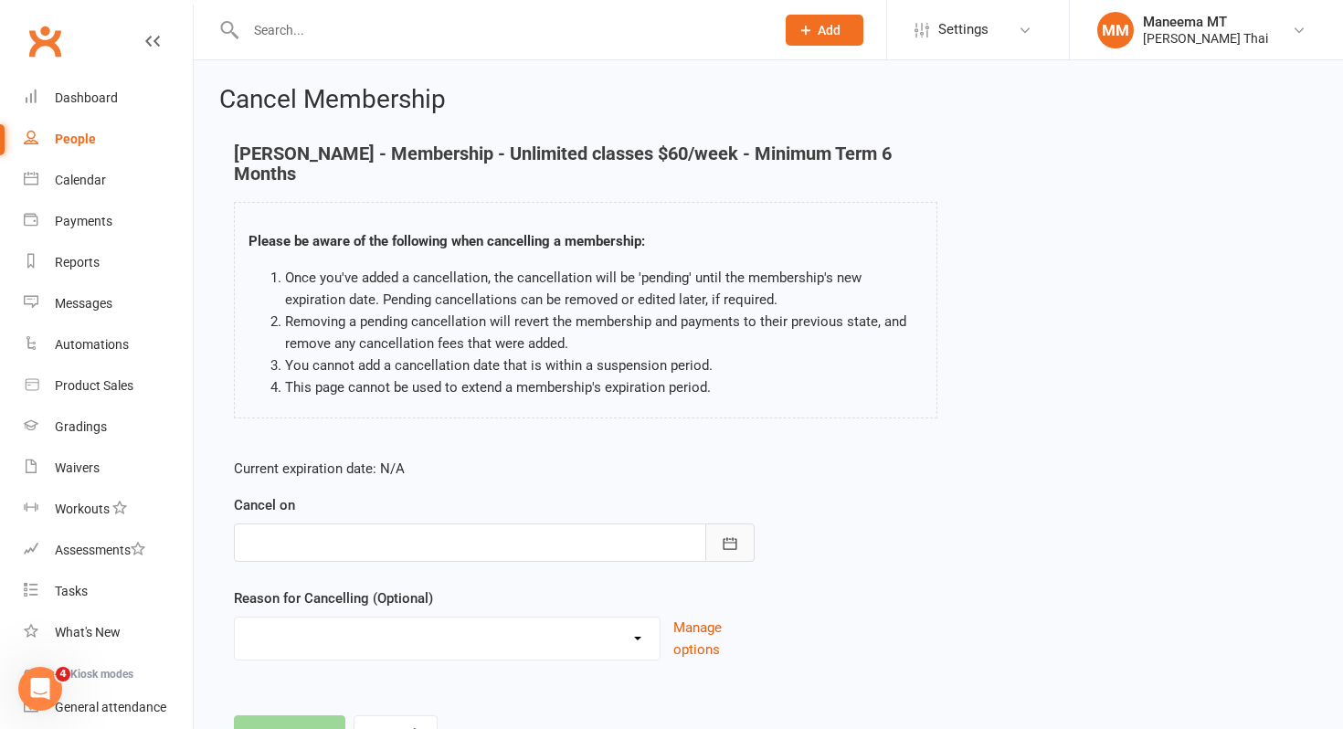
click at [740, 557] on button "button" at bounding box center [729, 543] width 49 height 38
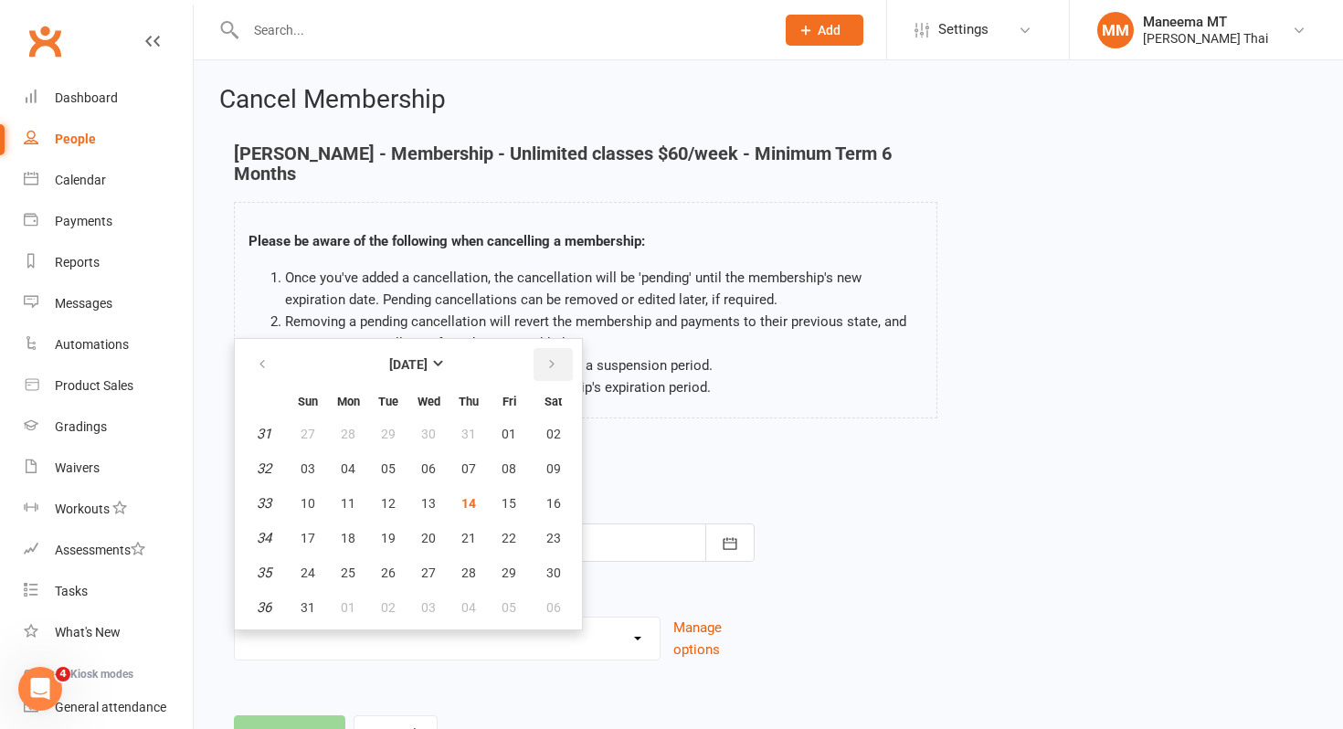
click at [552, 360] on icon "button" at bounding box center [552, 364] width 13 height 15
click at [541, 460] on button "13" at bounding box center [553, 468] width 47 height 33
type input "[DATE]"
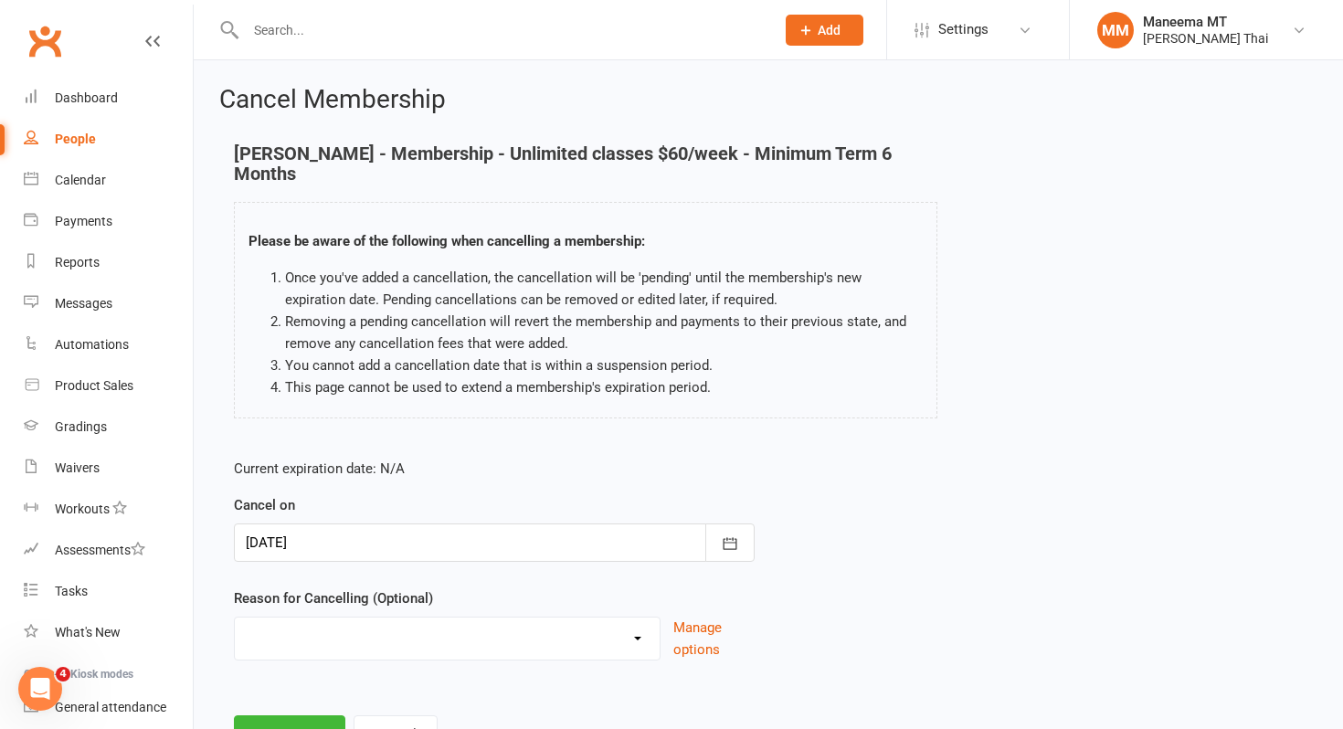
click at [623, 624] on select "Change membership Financial Holiday Injury NA Other reason" at bounding box center [447, 636] width 425 height 37
select select "3"
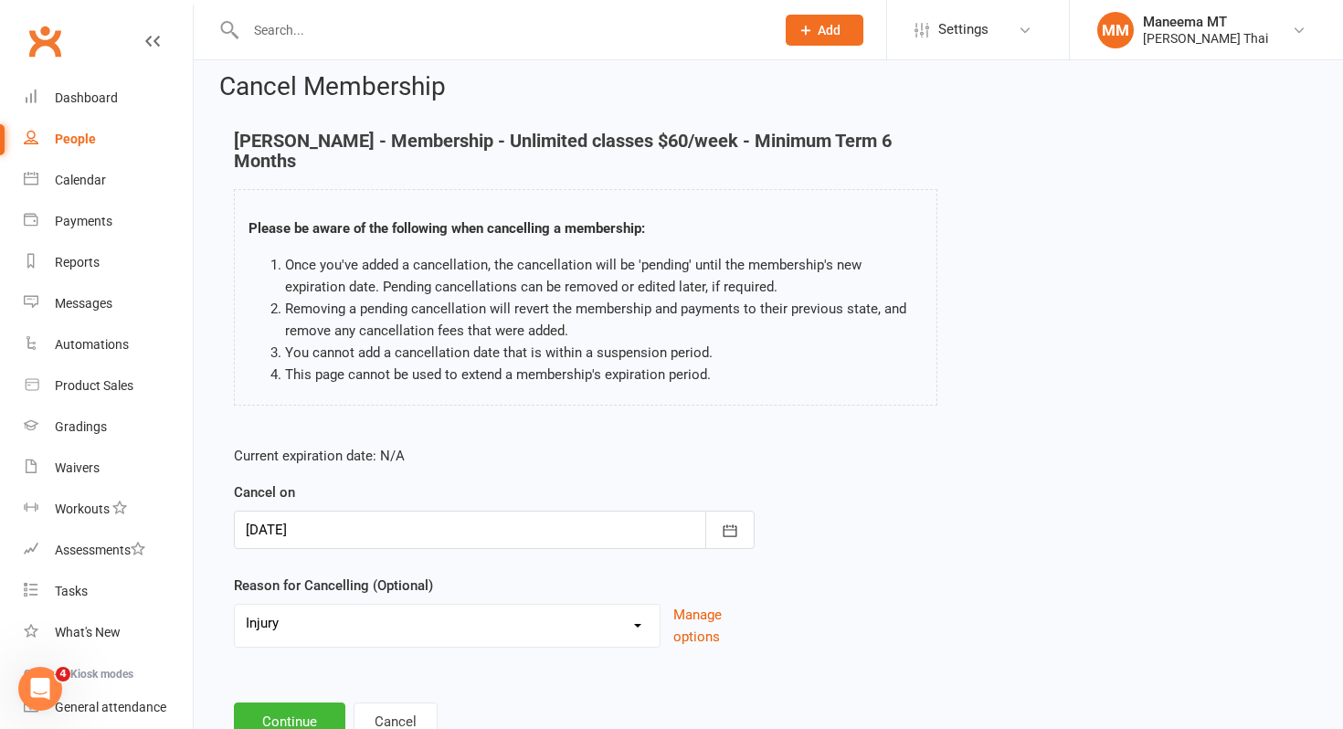
scroll to position [80, 0]
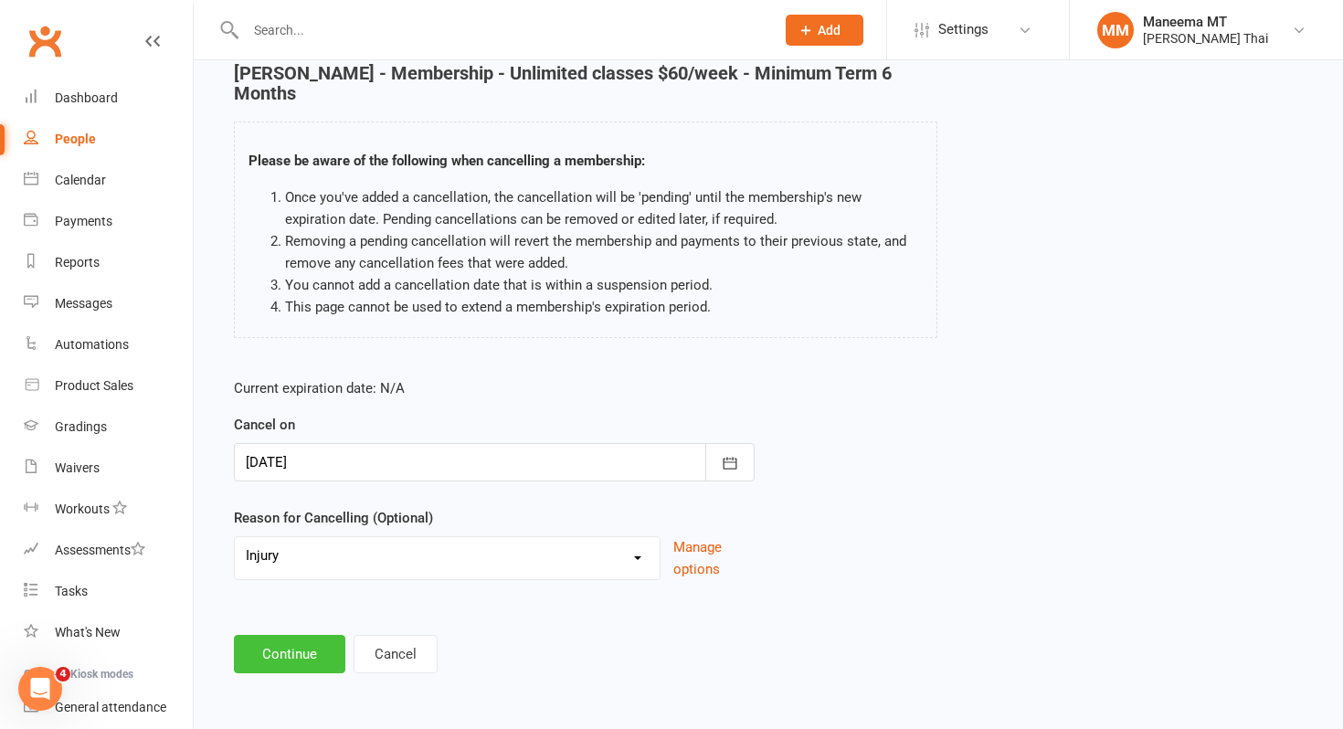
click at [322, 654] on button "Continue" at bounding box center [289, 654] width 111 height 38
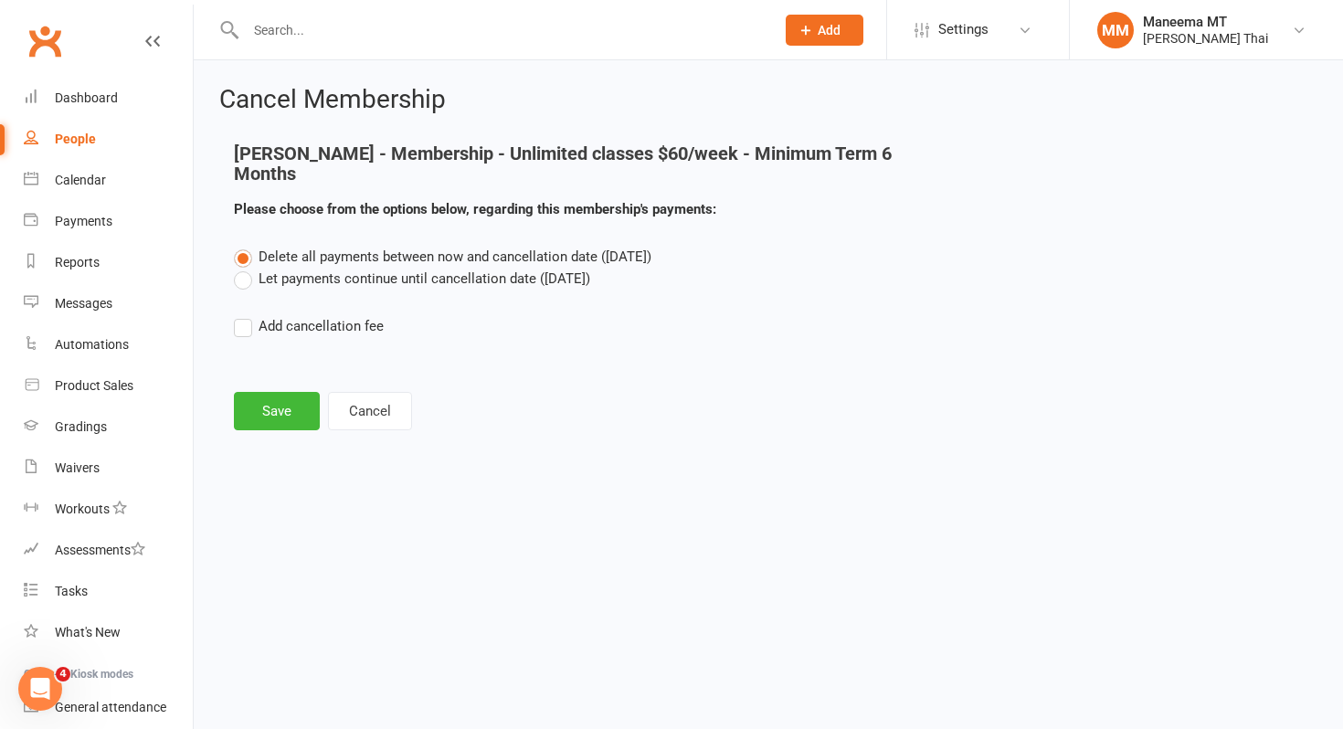
click at [353, 280] on label "Let payments continue until cancellation date ([DATE])" at bounding box center [412, 279] width 356 height 22
click at [246, 268] on input "Let payments continue until cancellation date ([DATE])" at bounding box center [240, 268] width 12 height 0
click at [277, 399] on button "Save" at bounding box center [277, 411] width 86 height 38
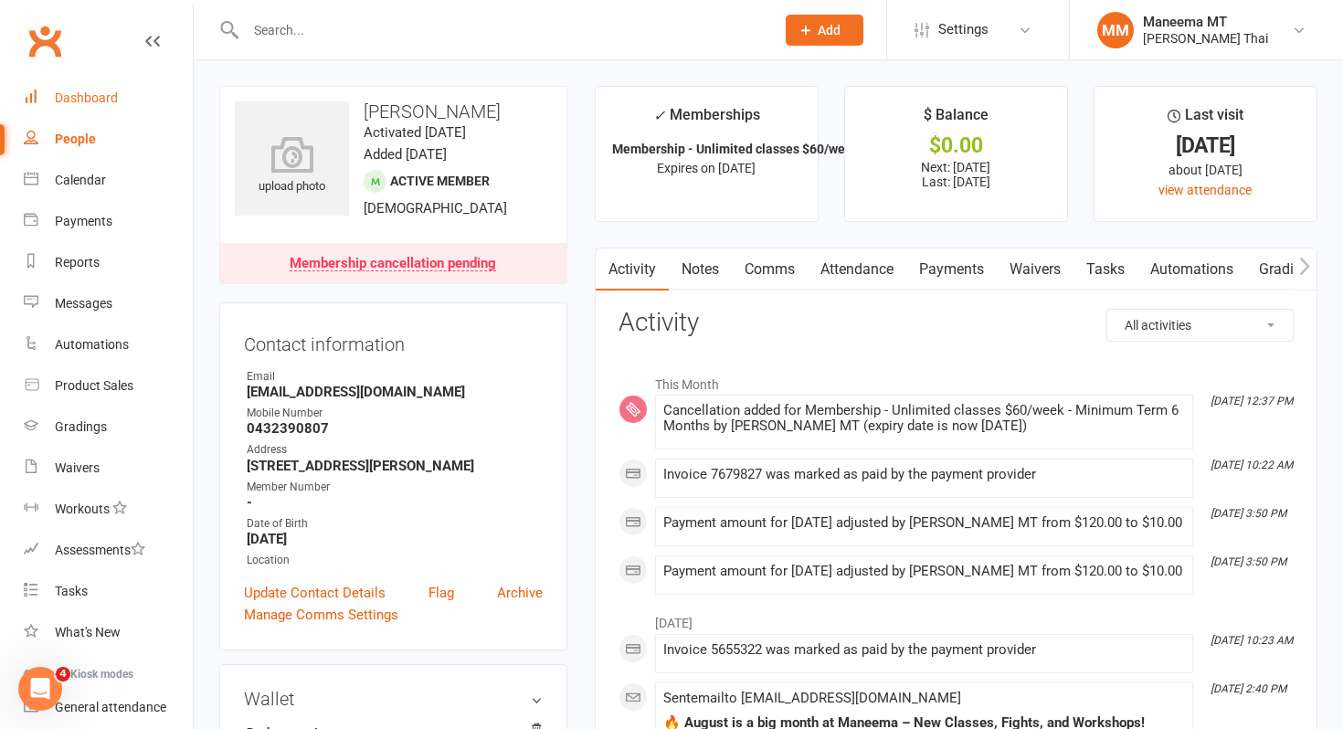
click at [94, 106] on link "Dashboard" at bounding box center [108, 98] width 169 height 41
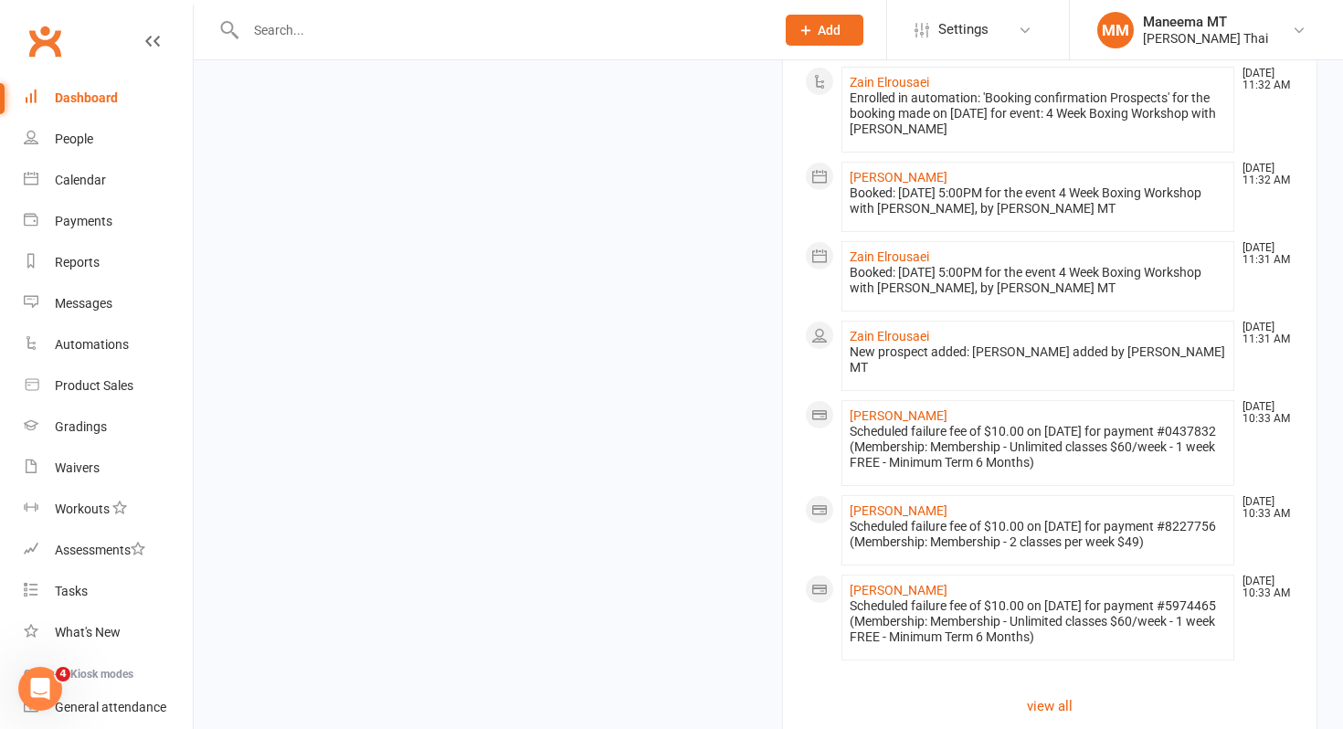
scroll to position [1942, 0]
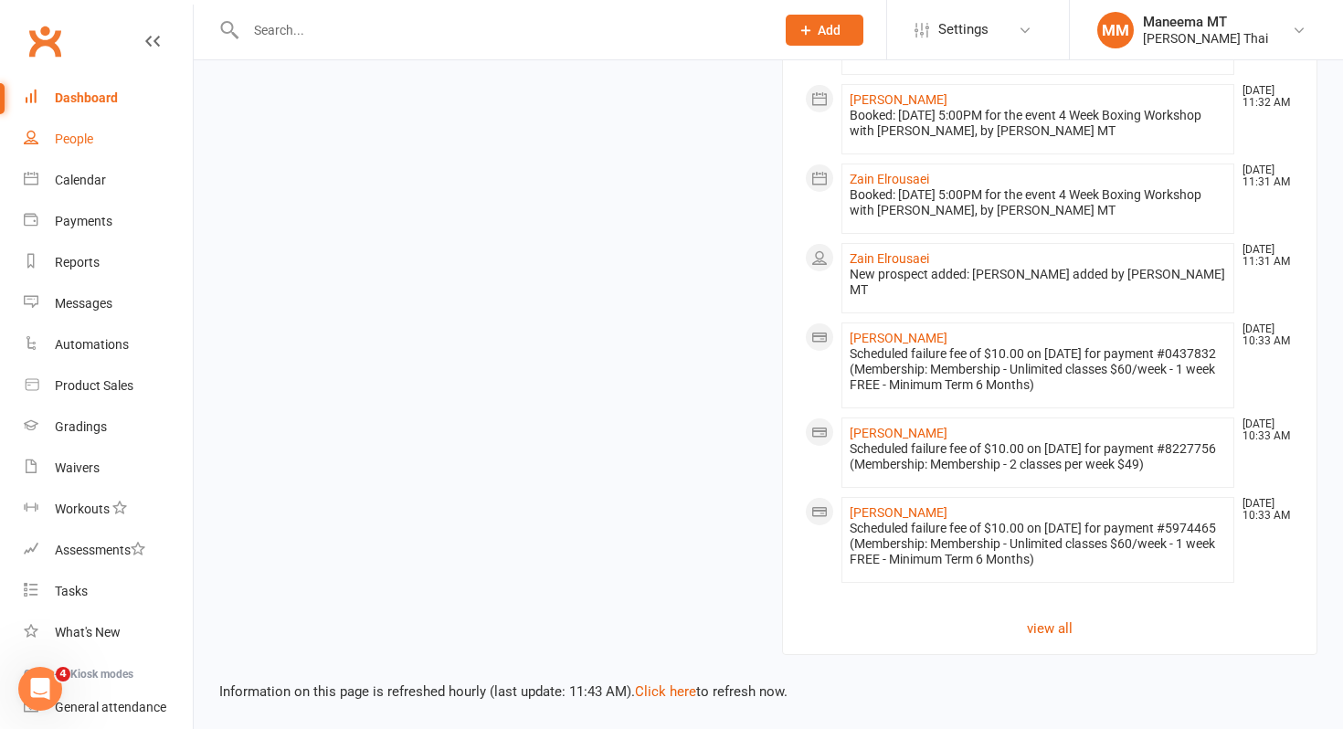
click at [100, 138] on link "People" at bounding box center [108, 139] width 169 height 41
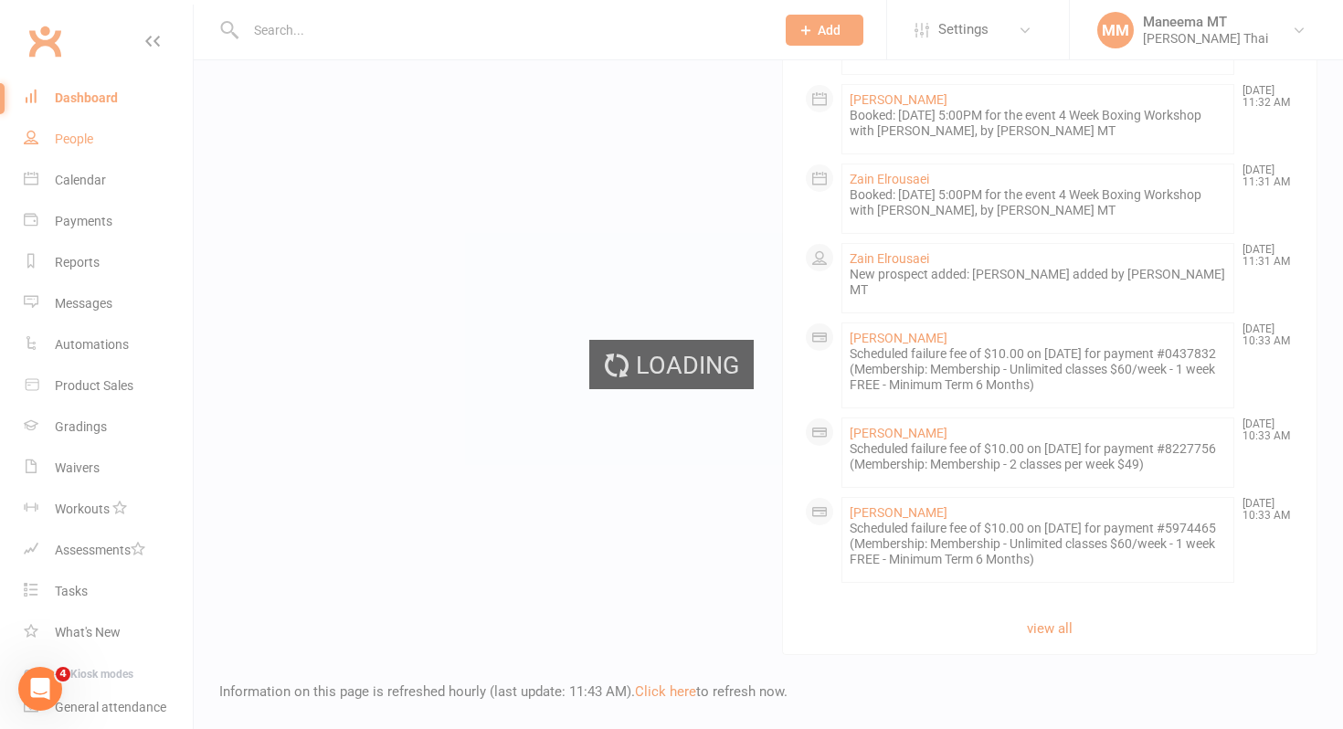
select select "100"
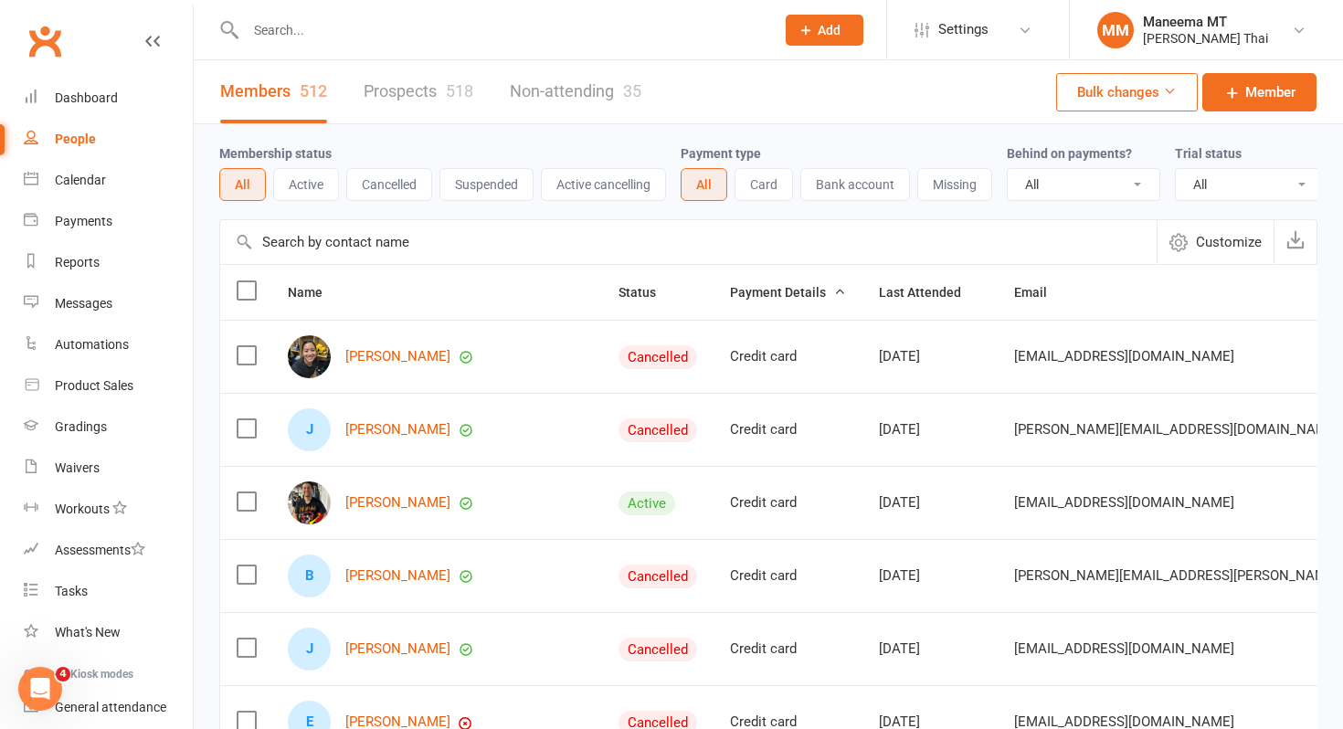
click at [407, 32] on input "text" at bounding box center [501, 30] width 522 height 26
